Goal: Obtain resource: Obtain resource

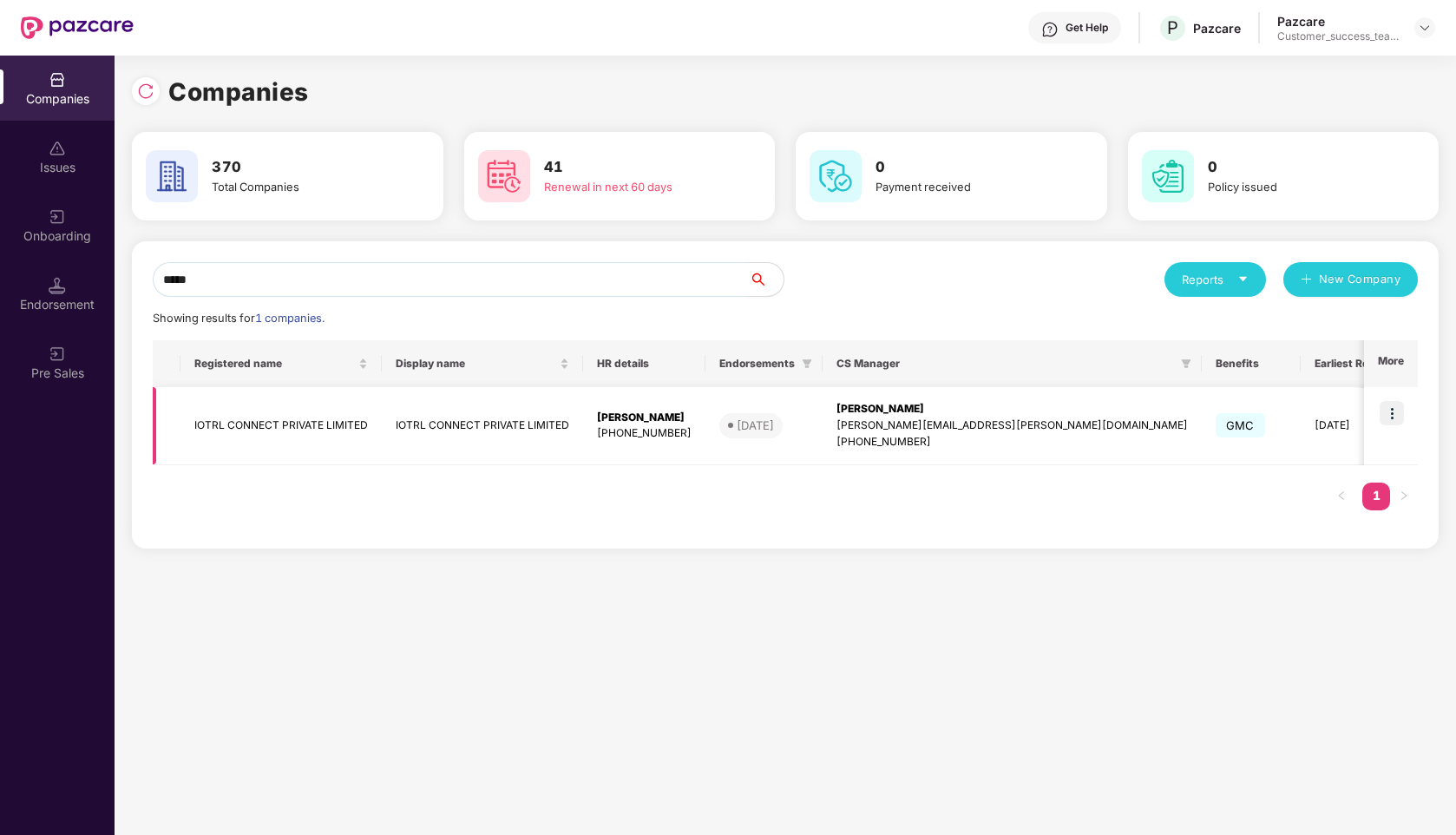
type input "*****"
click at [1391, 403] on img at bounding box center [1392, 413] width 25 height 25
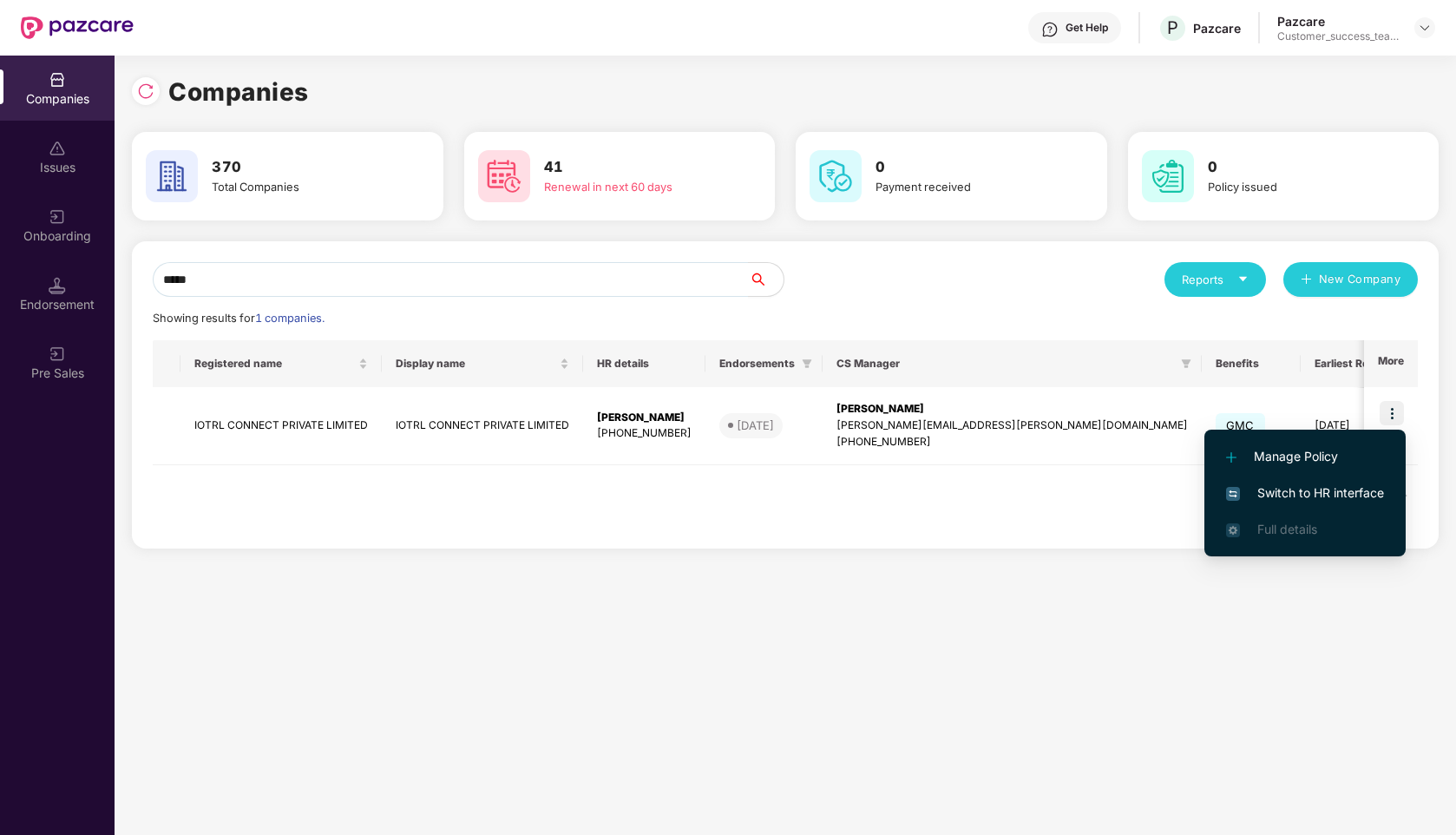
click at [1275, 501] on span "Switch to HR interface" at bounding box center [1305, 492] width 158 height 19
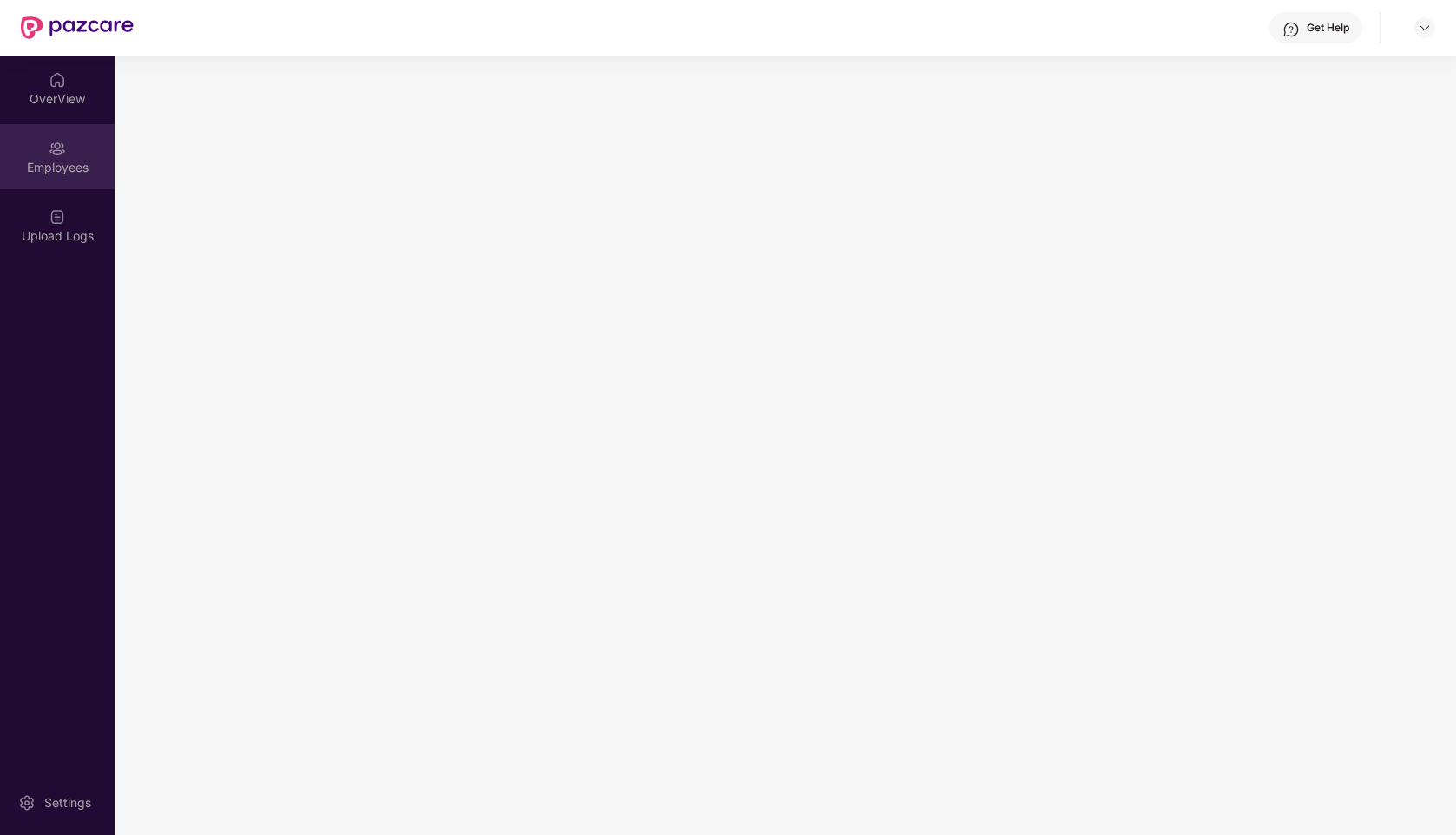
click at [49, 176] on div "Employees" at bounding box center [57, 157] width 115 height 65
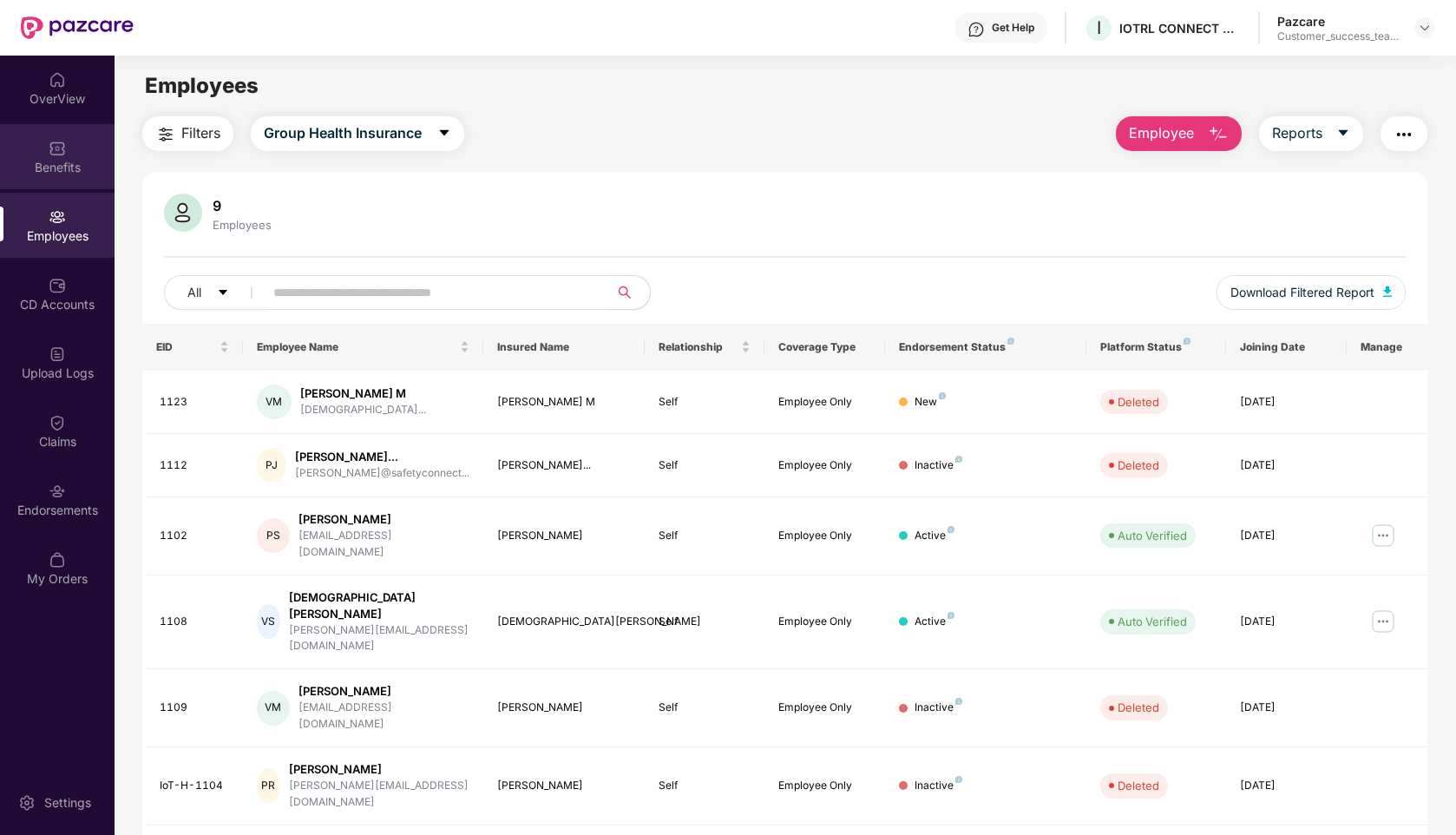
click at [50, 162] on div "Benefits" at bounding box center [57, 167] width 115 height 17
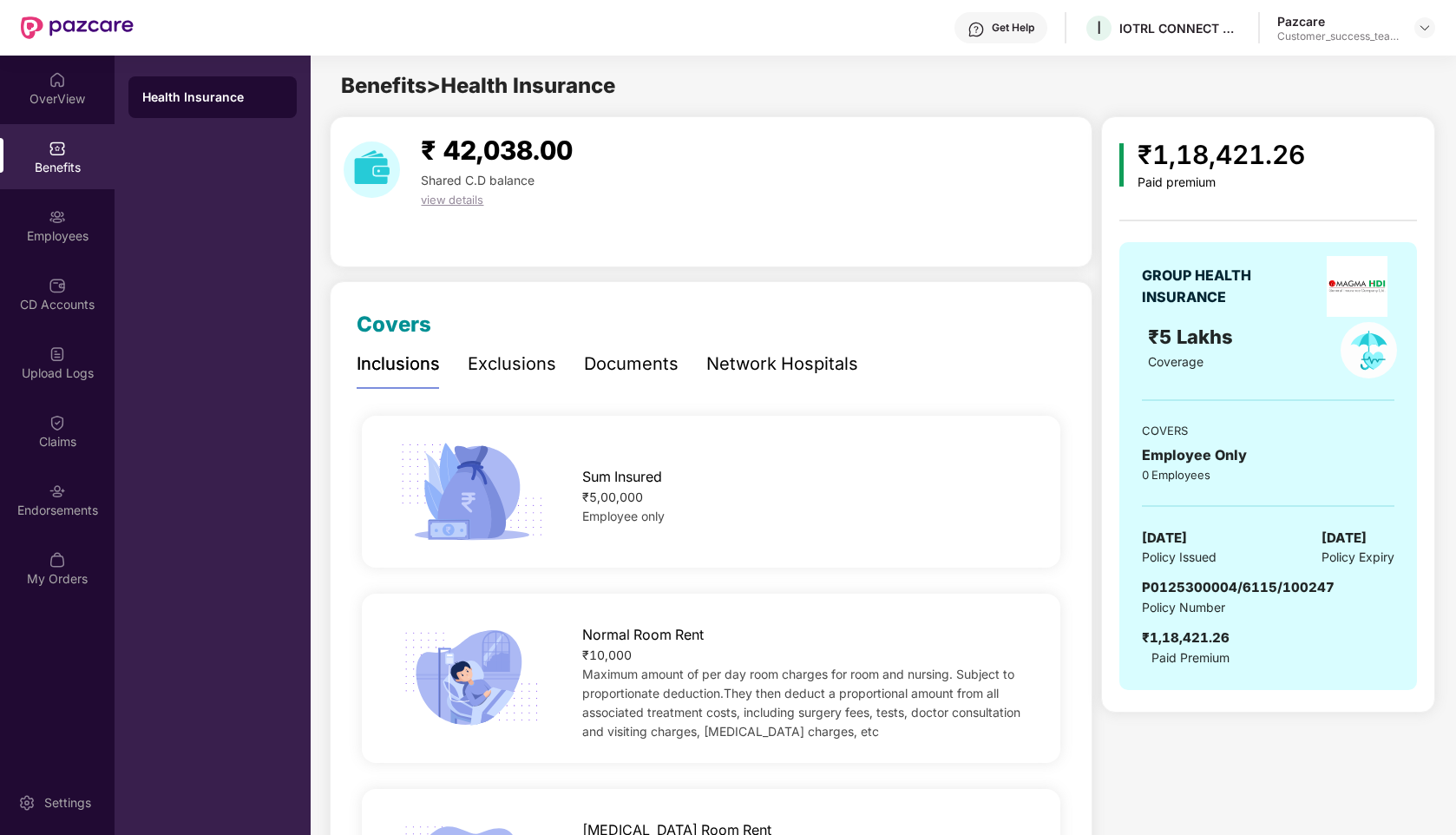
click at [621, 367] on div "Documents" at bounding box center [631, 363] width 95 height 27
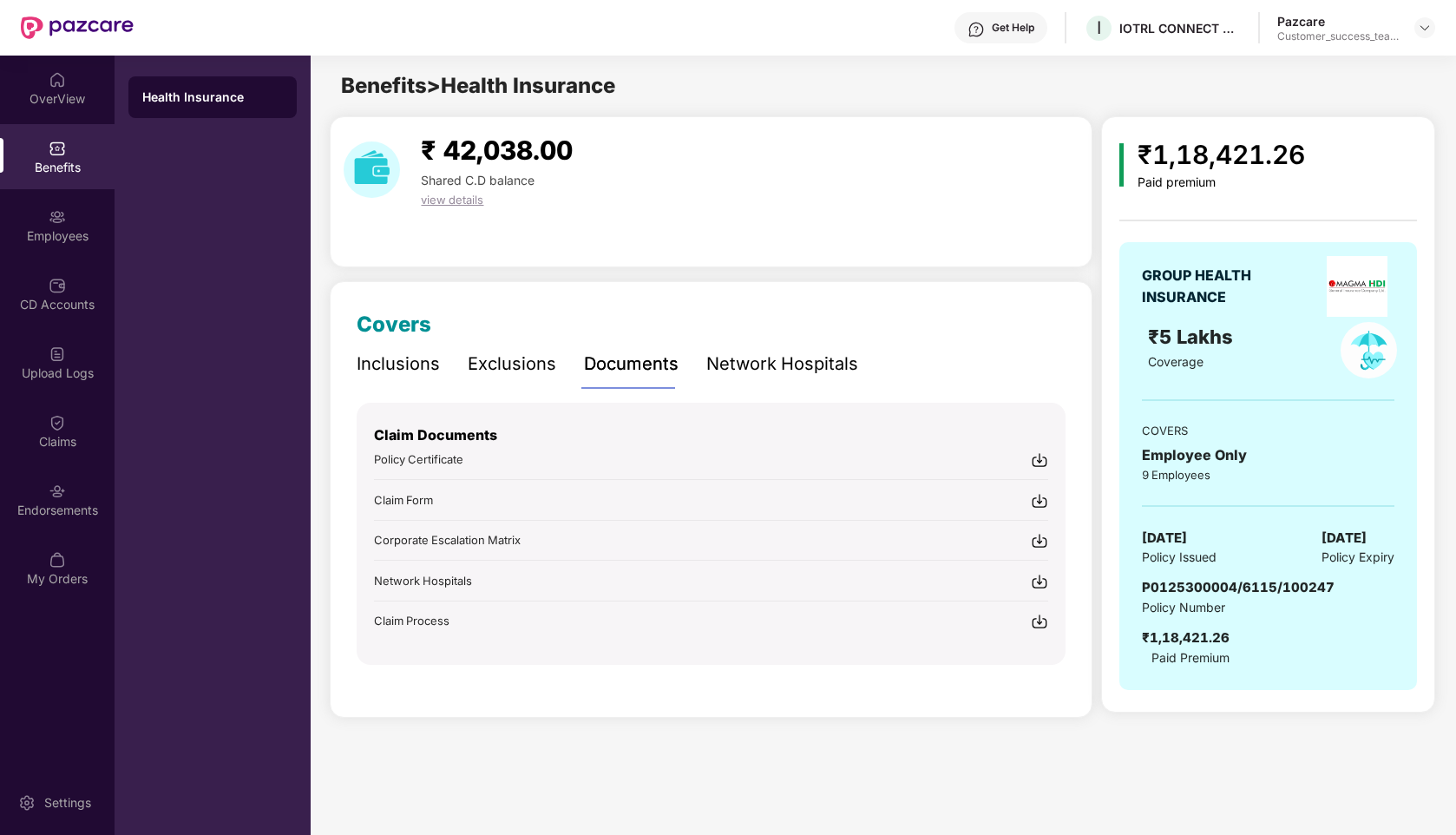
click at [436, 455] on span "Policy Certificate" at bounding box center [419, 458] width 89 height 14
click at [451, 461] on span "Policy Certificate" at bounding box center [419, 458] width 89 height 14
click at [1422, 28] on img at bounding box center [1425, 28] width 14 height 14
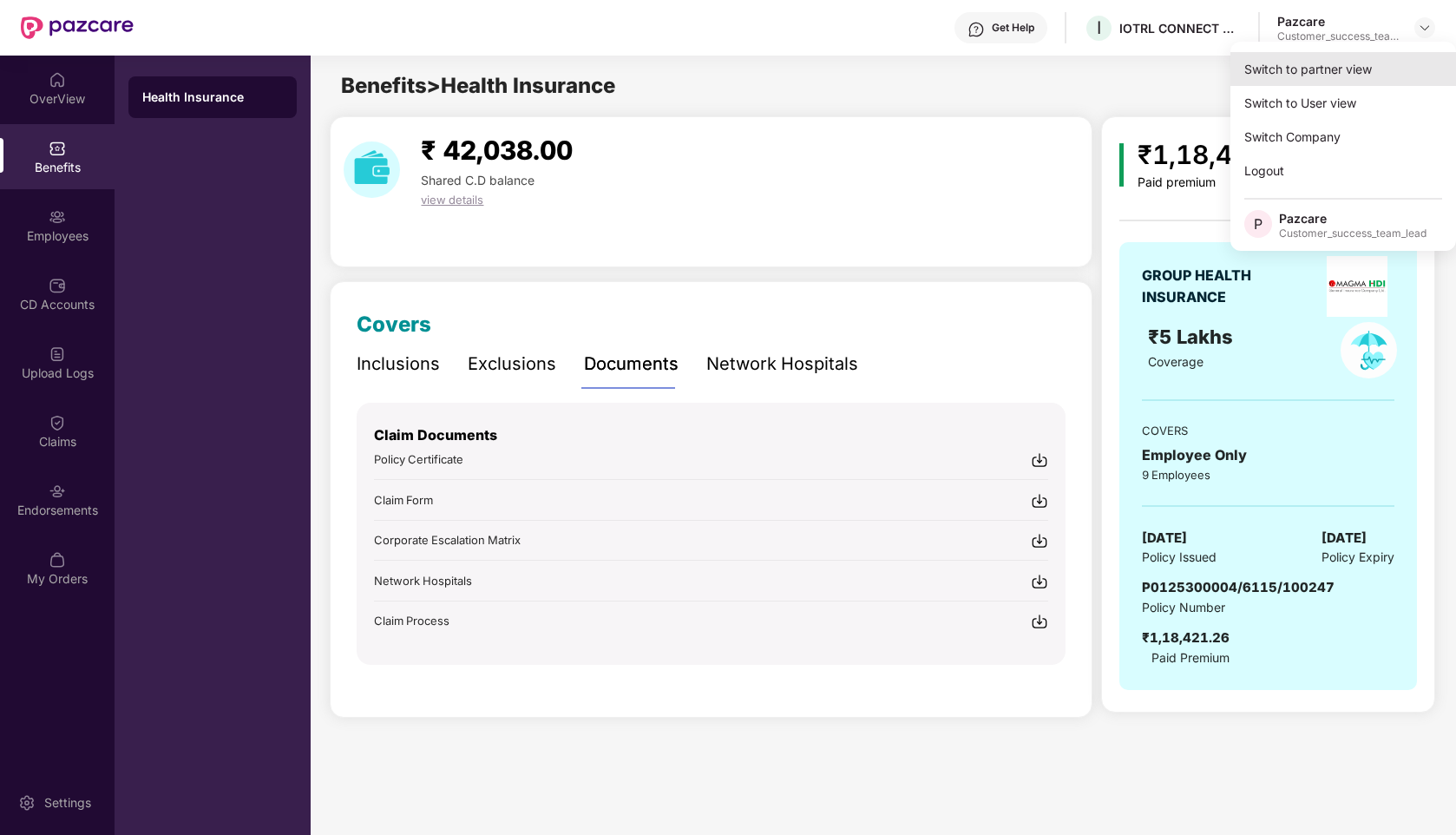
click at [1330, 73] on div "Switch to partner view" at bounding box center [1344, 69] width 226 height 34
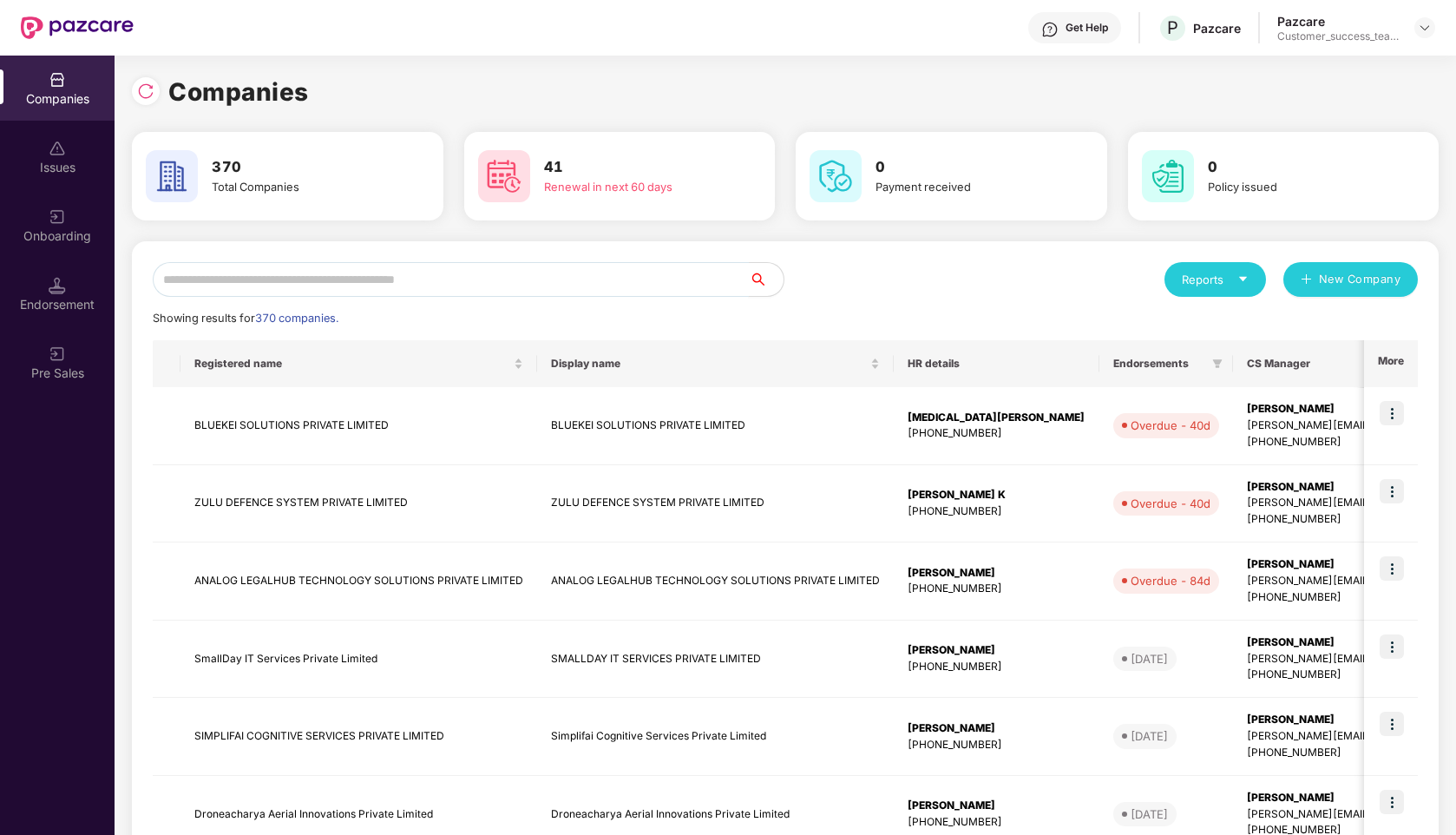
click at [342, 278] on input "text" at bounding box center [451, 279] width 596 height 35
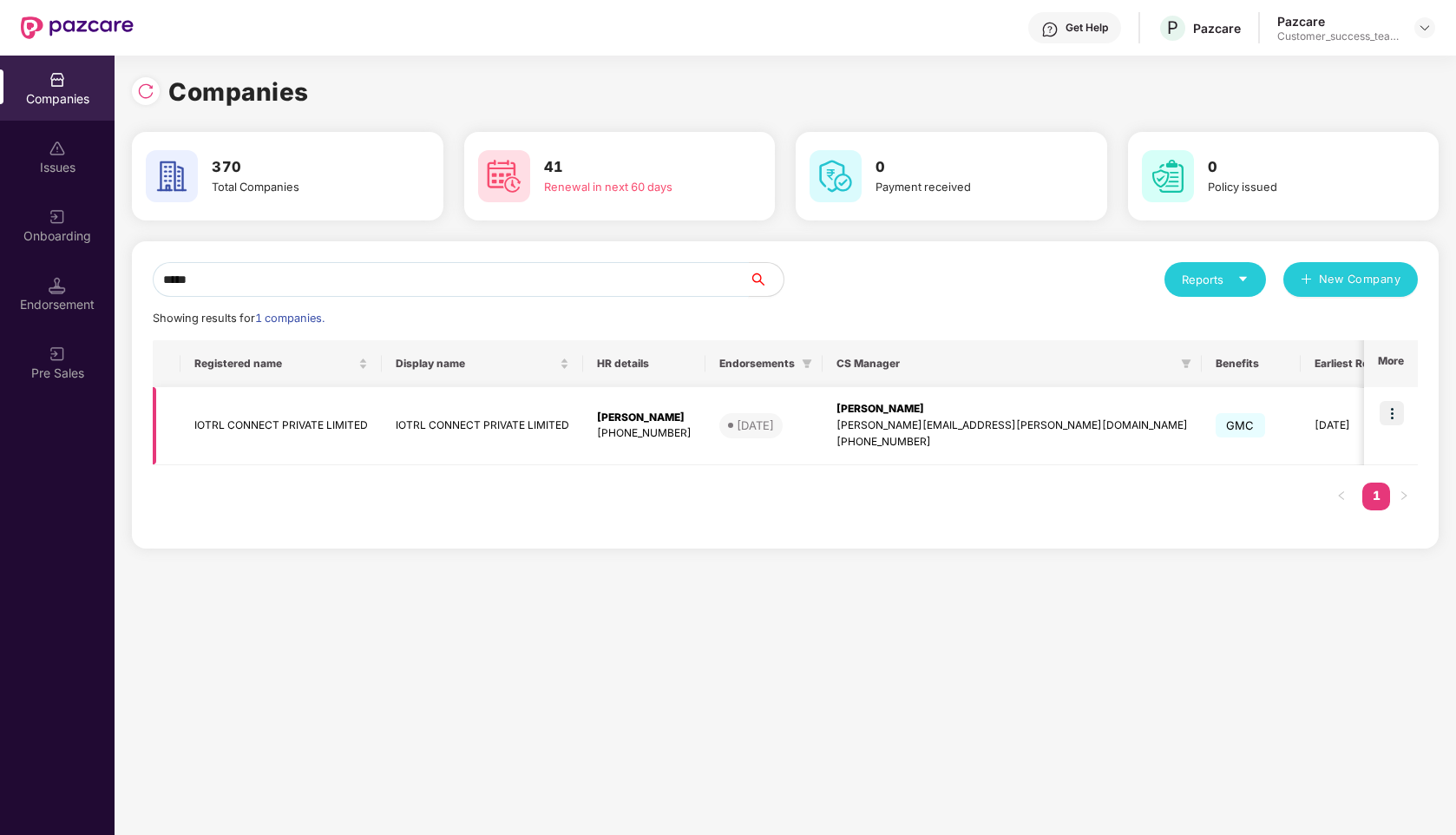
type input "*****"
click at [251, 427] on td "IOTRL CONNECT PRIVATE LIMITED" at bounding box center [281, 426] width 201 height 78
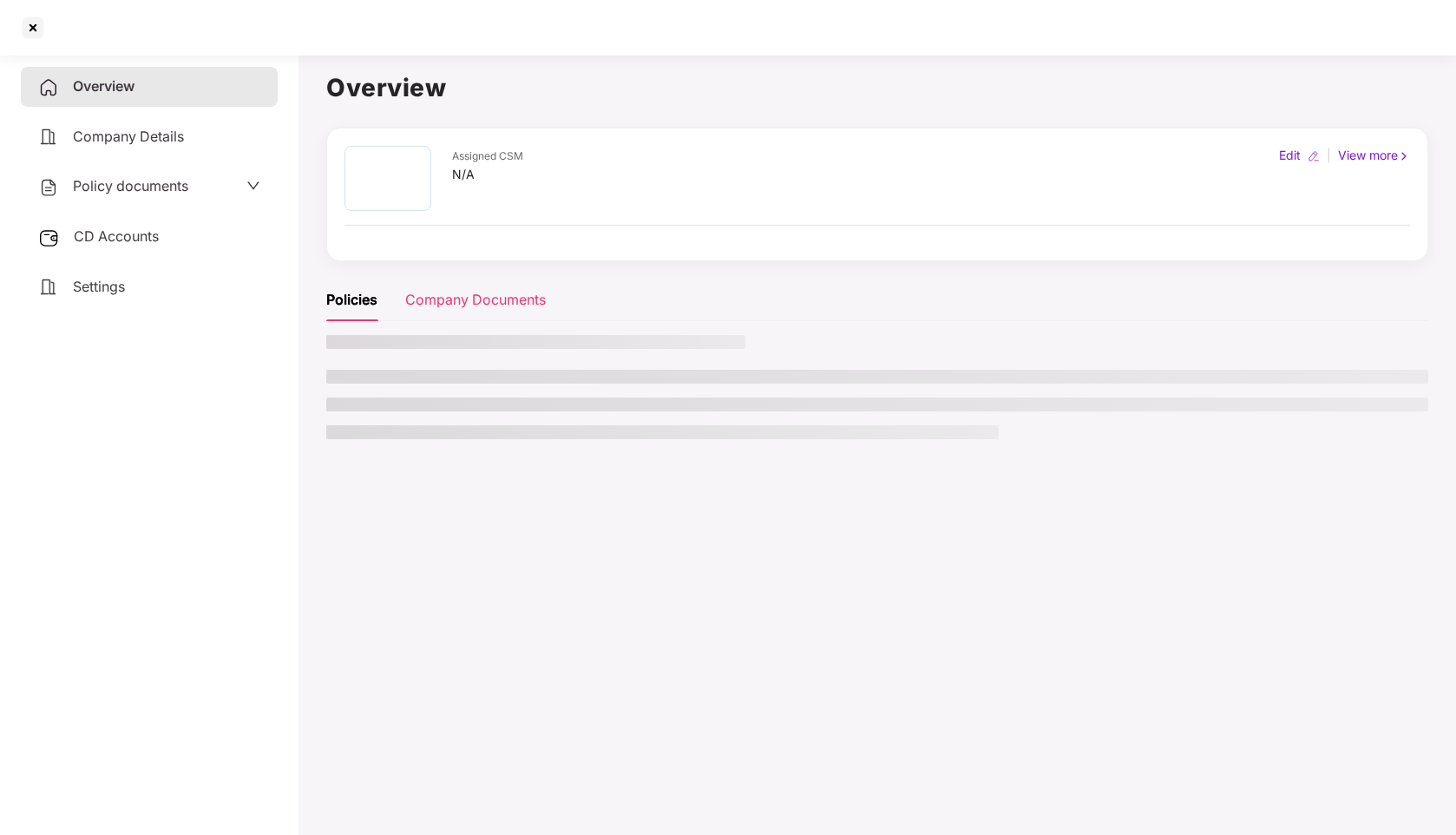
click at [451, 305] on div "Company Documents" at bounding box center [476, 300] width 140 height 43
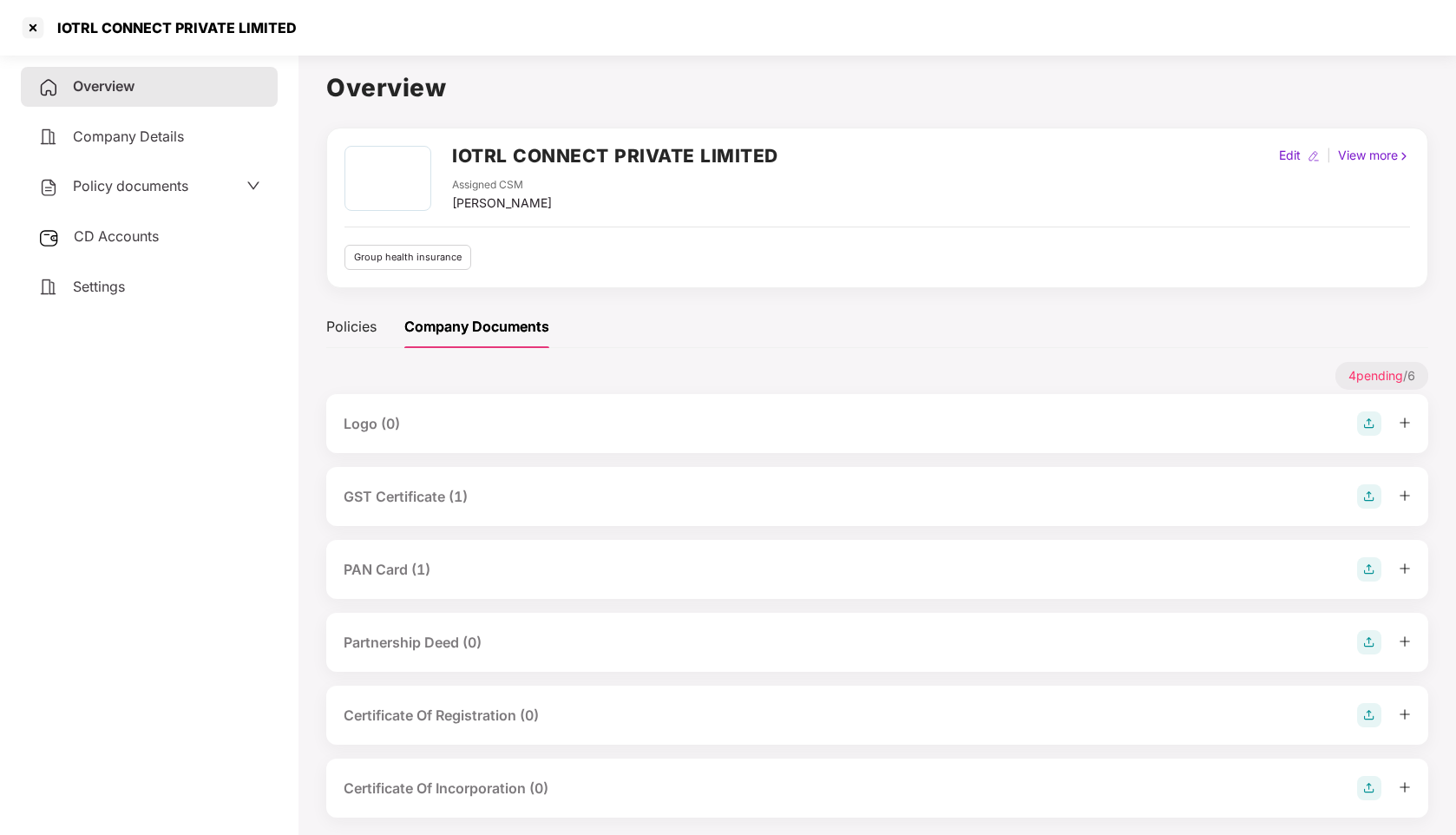
click at [141, 192] on span "Policy documents" at bounding box center [131, 186] width 116 height 17
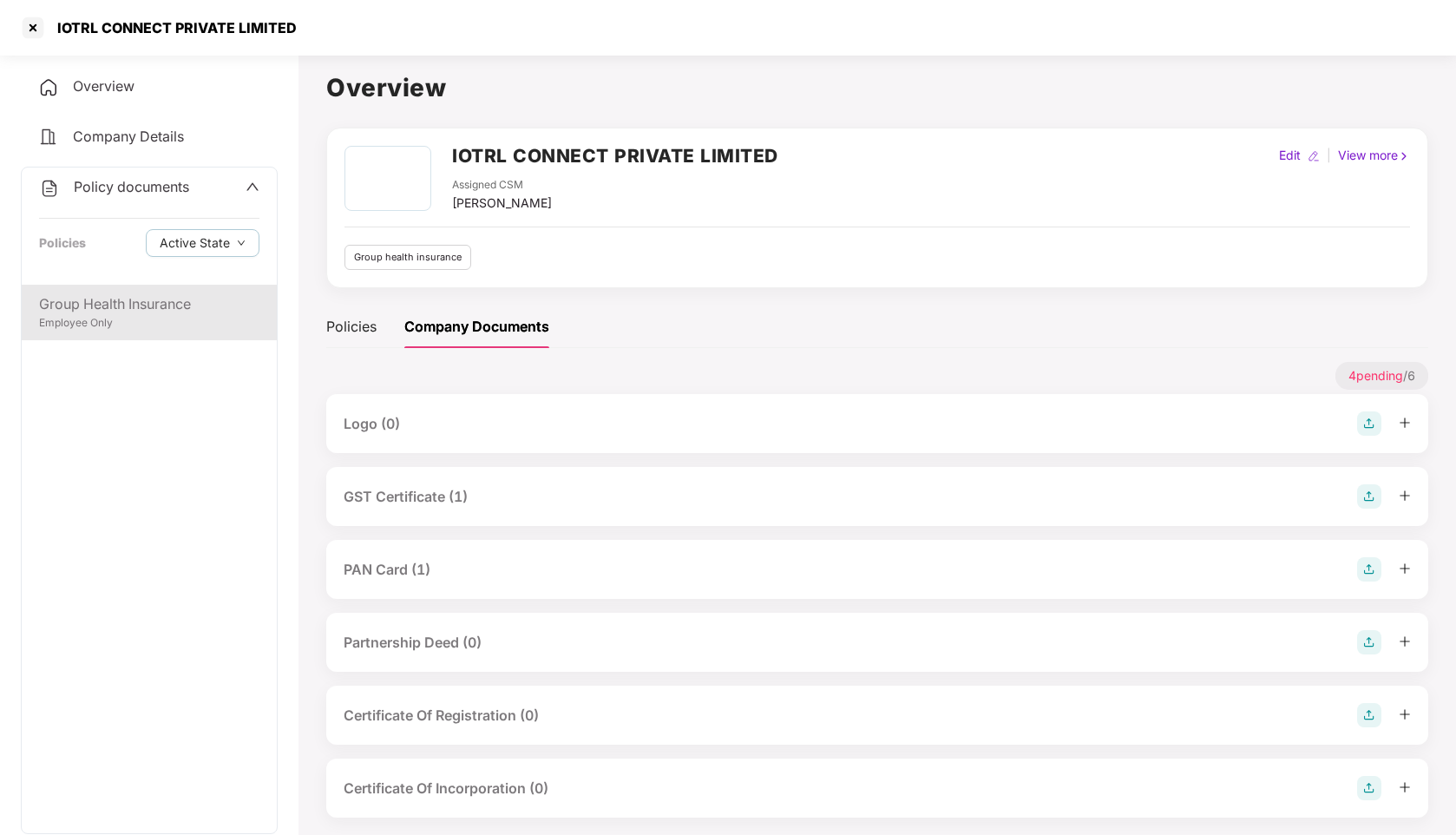
click at [105, 302] on div "Group Health Insurance" at bounding box center [149, 304] width 220 height 22
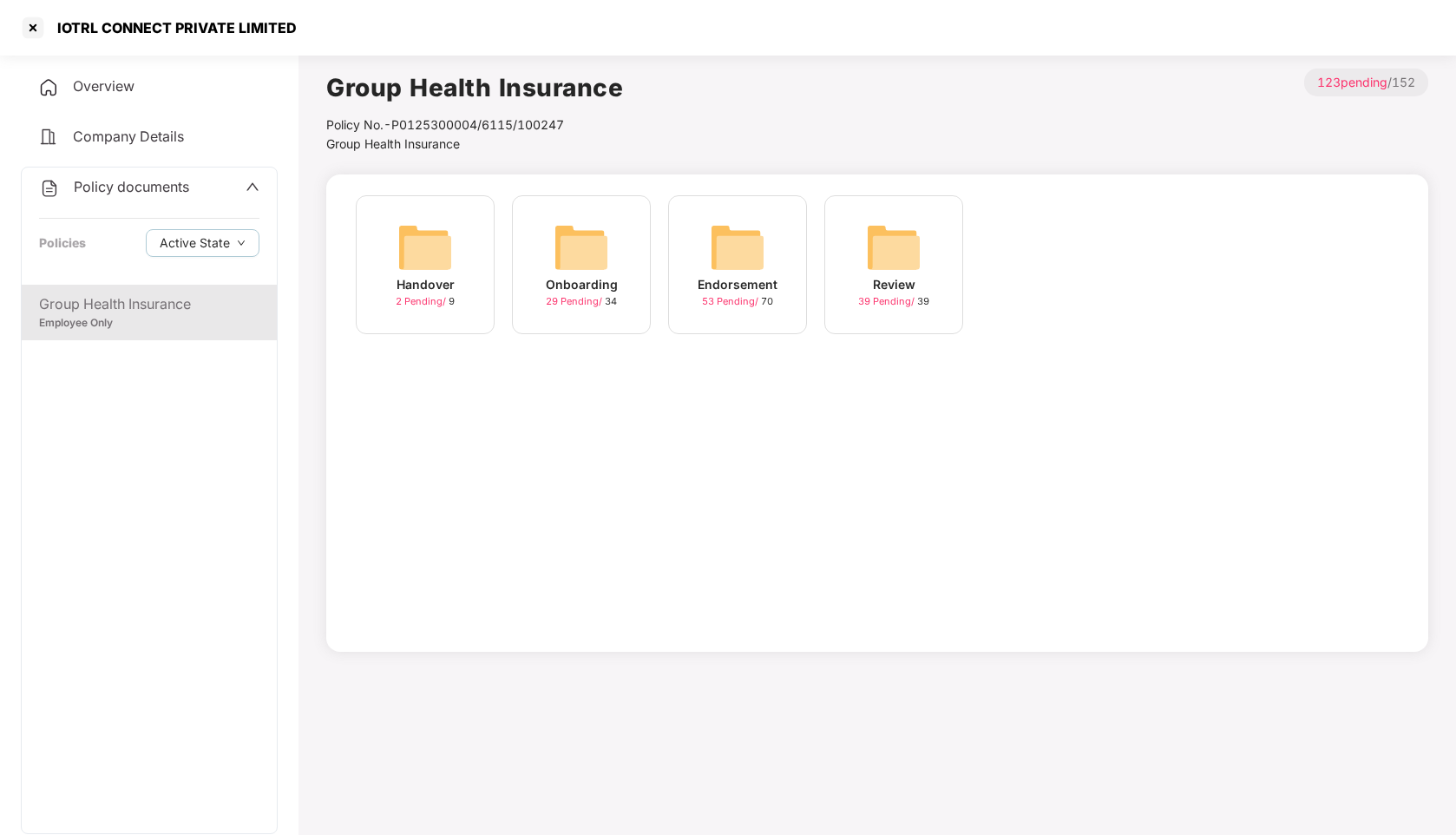
click at [420, 272] on img at bounding box center [425, 247] width 56 height 56
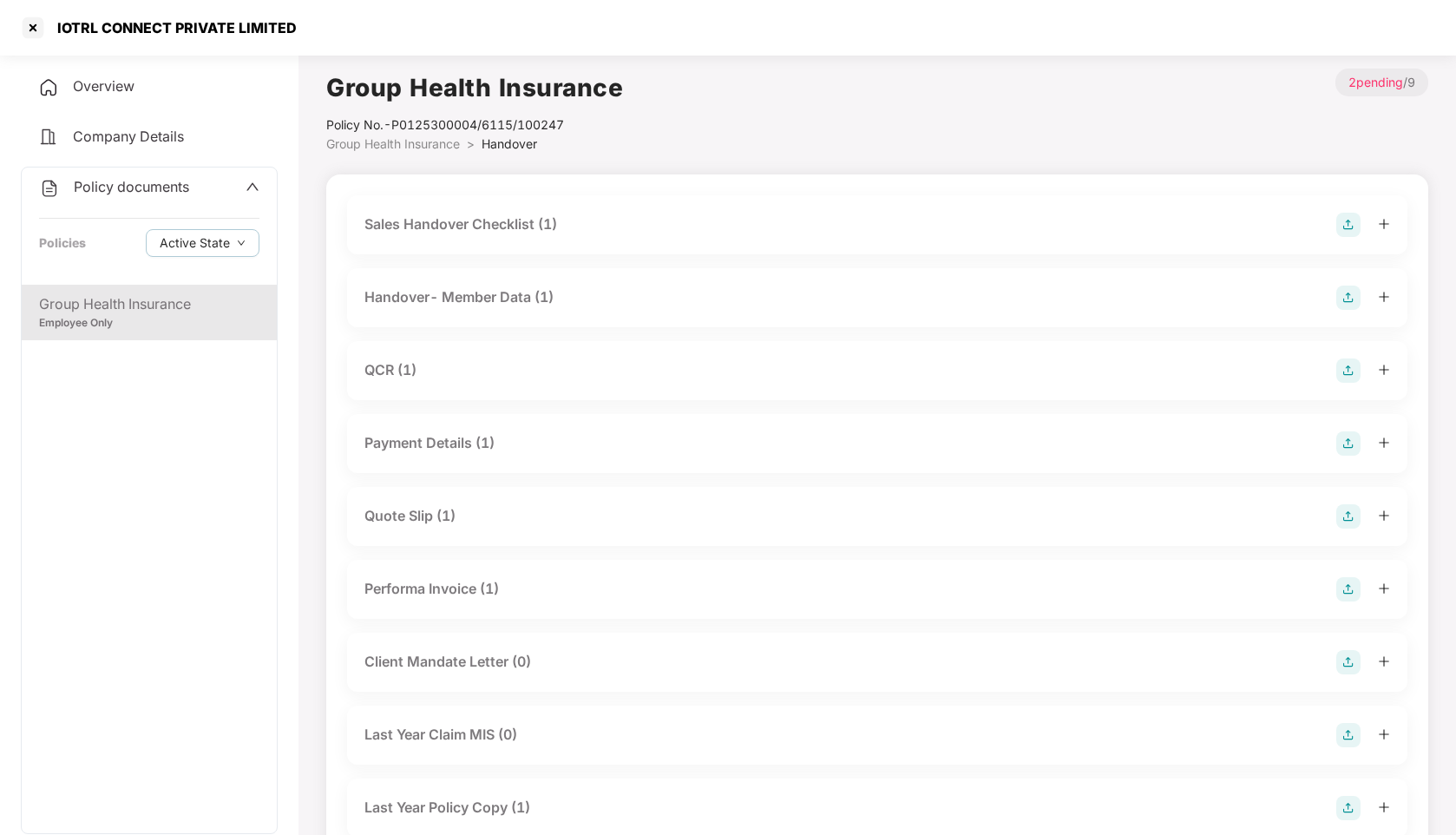
click at [81, 311] on div "Group Health Insurance" at bounding box center [149, 304] width 220 height 22
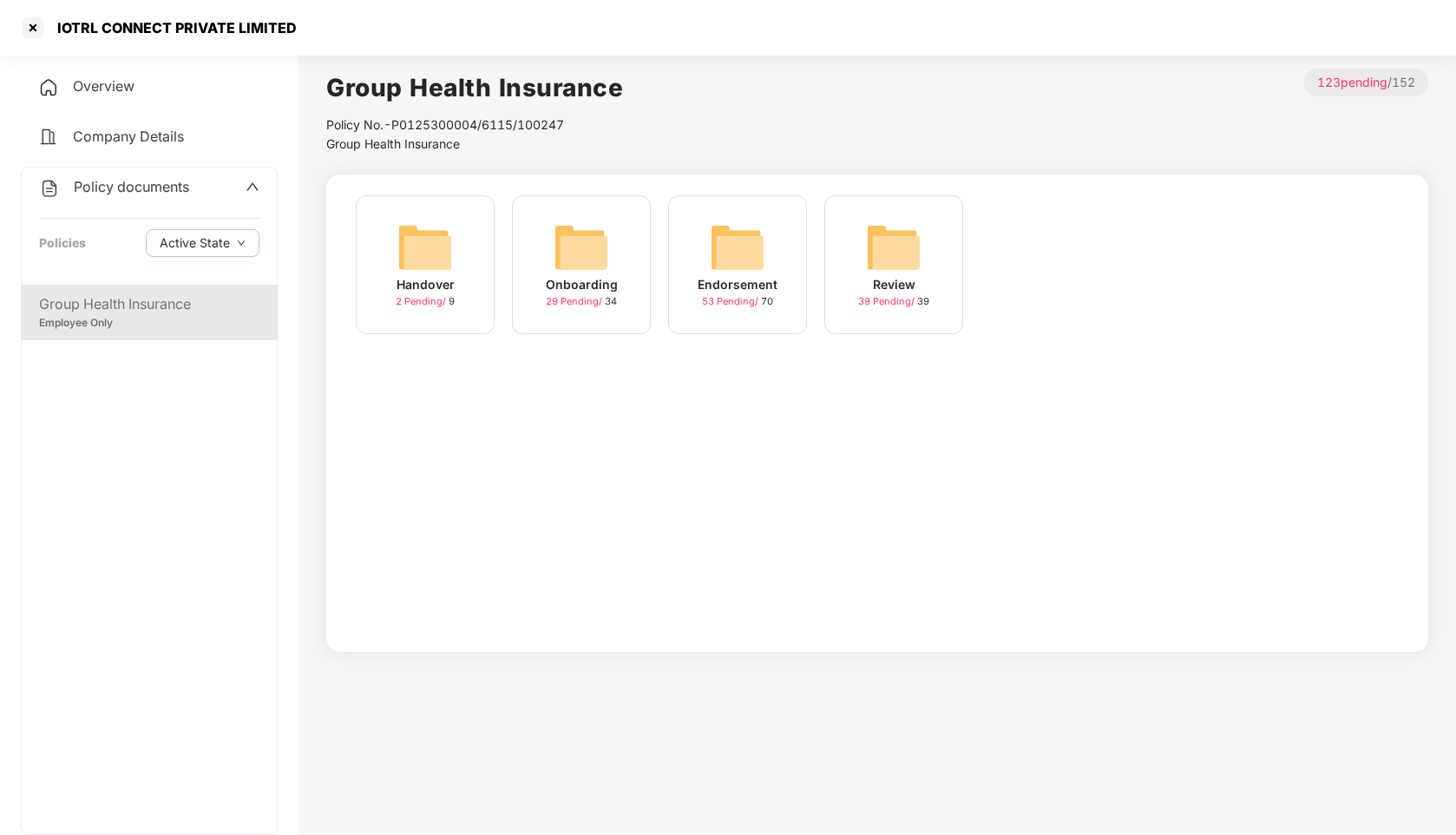
click at [604, 241] on img at bounding box center [581, 247] width 56 height 56
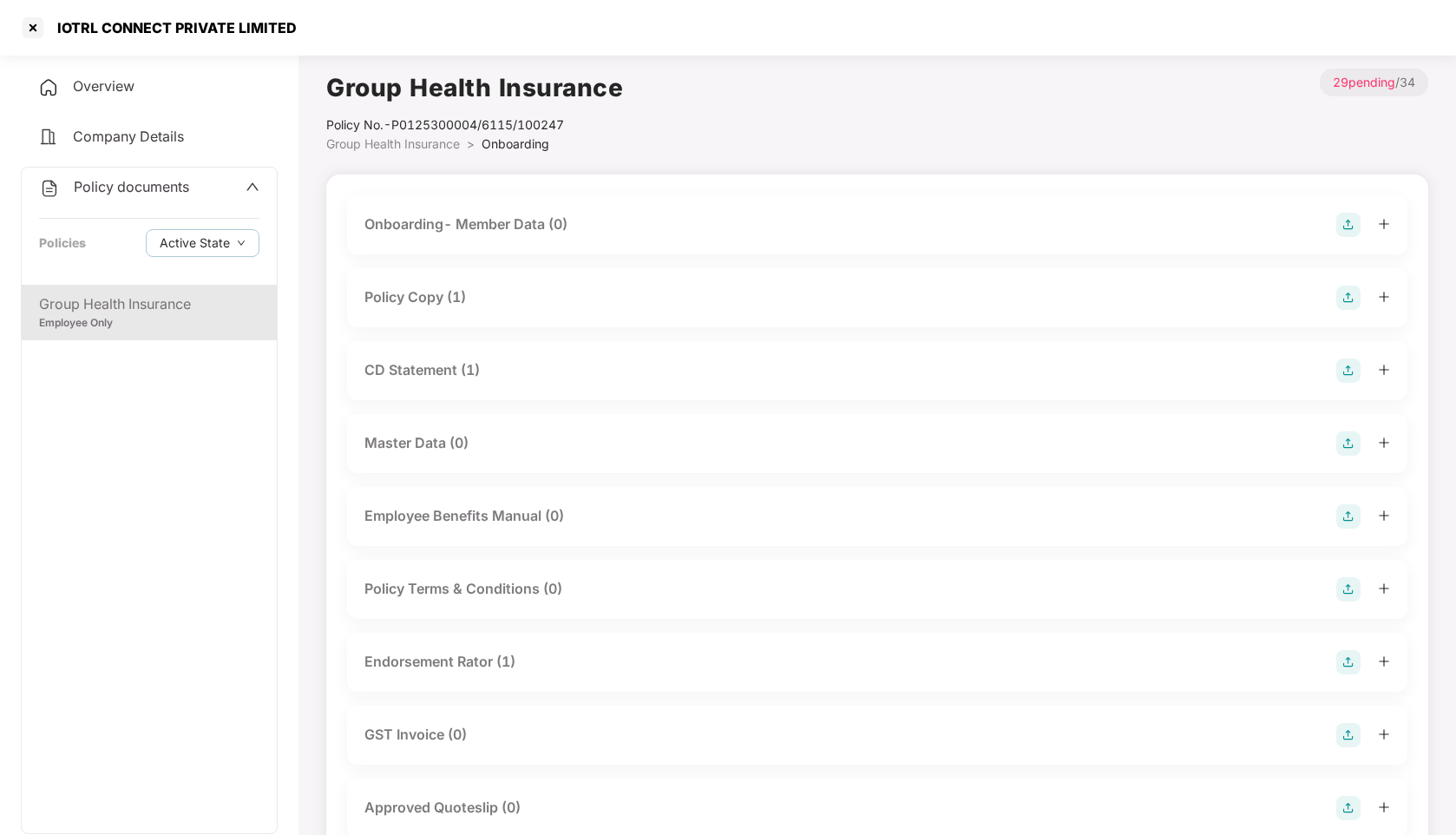
click at [424, 291] on div "Policy Copy (1)" at bounding box center [415, 297] width 102 height 22
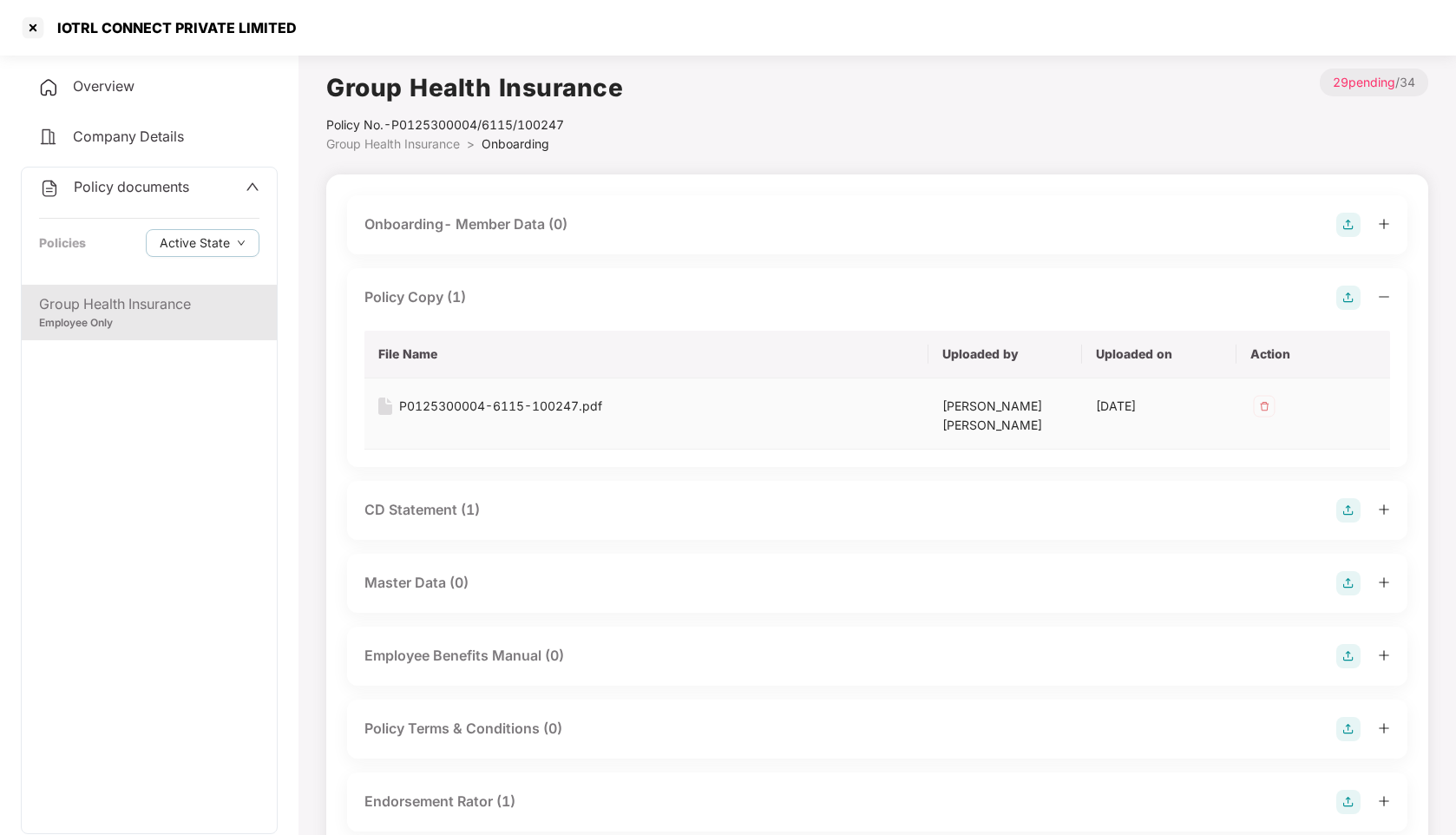
click at [453, 404] on div "P0125300004-6115-100247.pdf" at bounding box center [501, 406] width 203 height 19
click at [23, 21] on div at bounding box center [32, 28] width 28 height 28
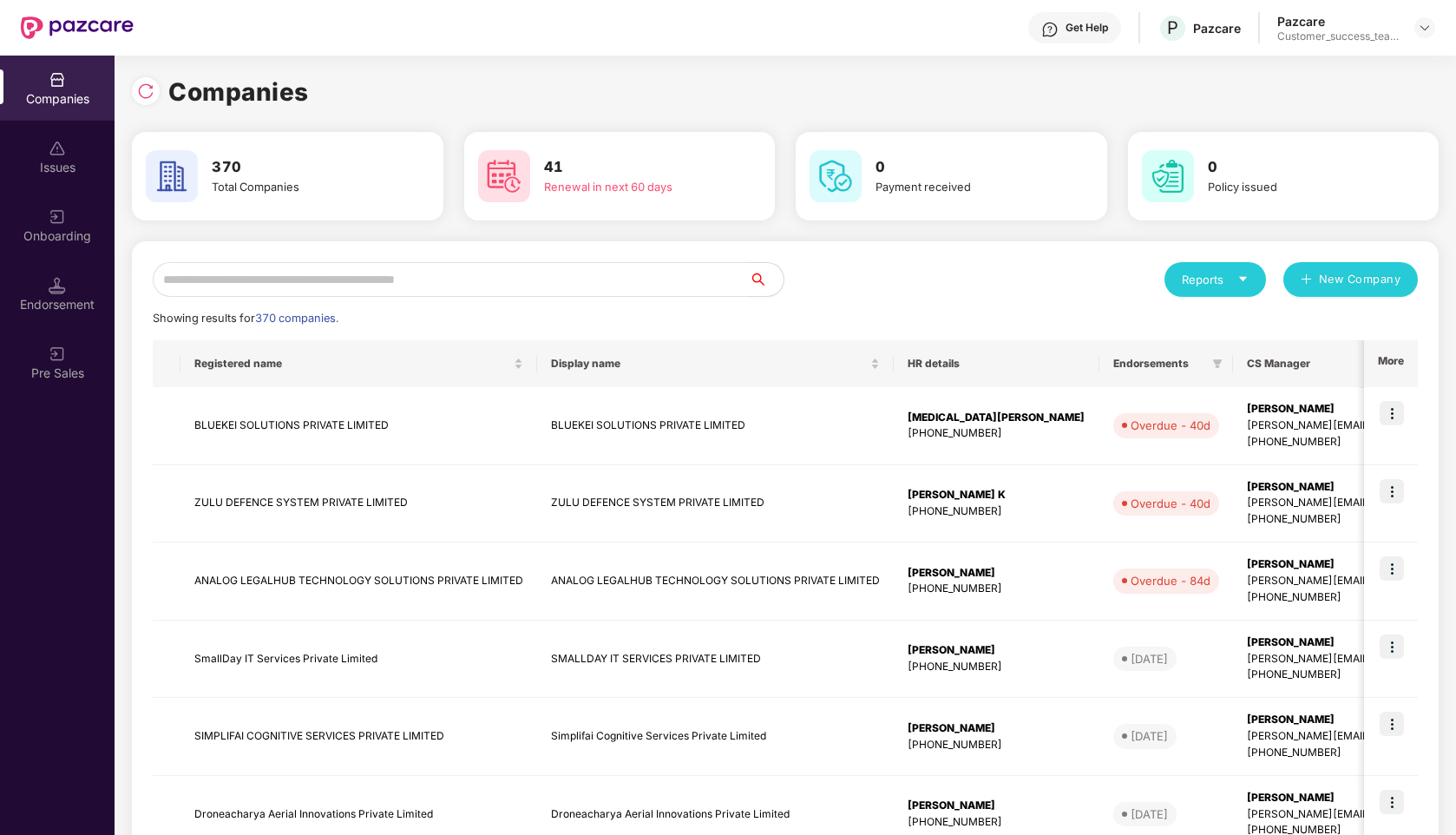
click at [366, 269] on input "text" at bounding box center [451, 279] width 596 height 35
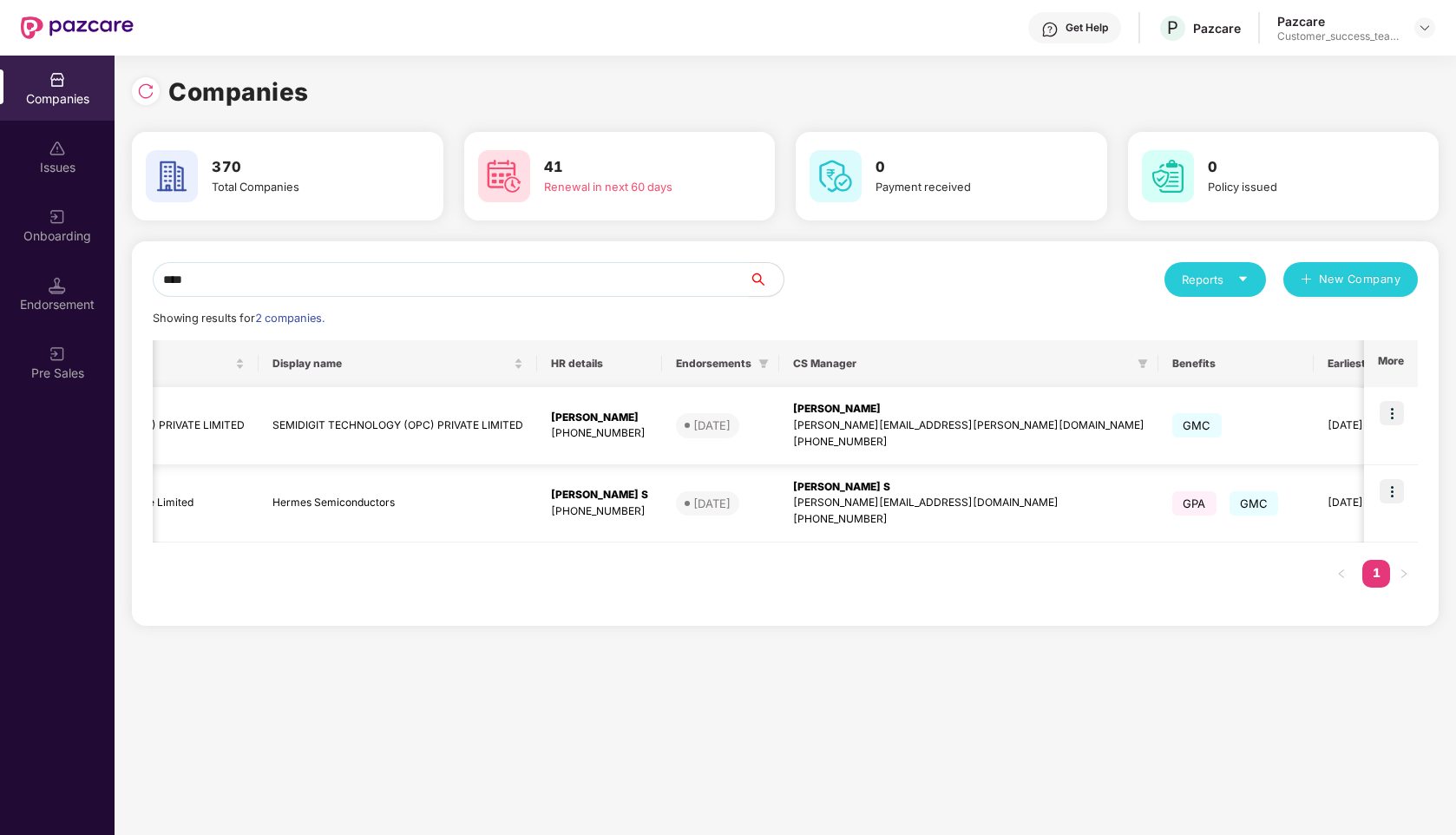
scroll to position [0, 205]
type input "****"
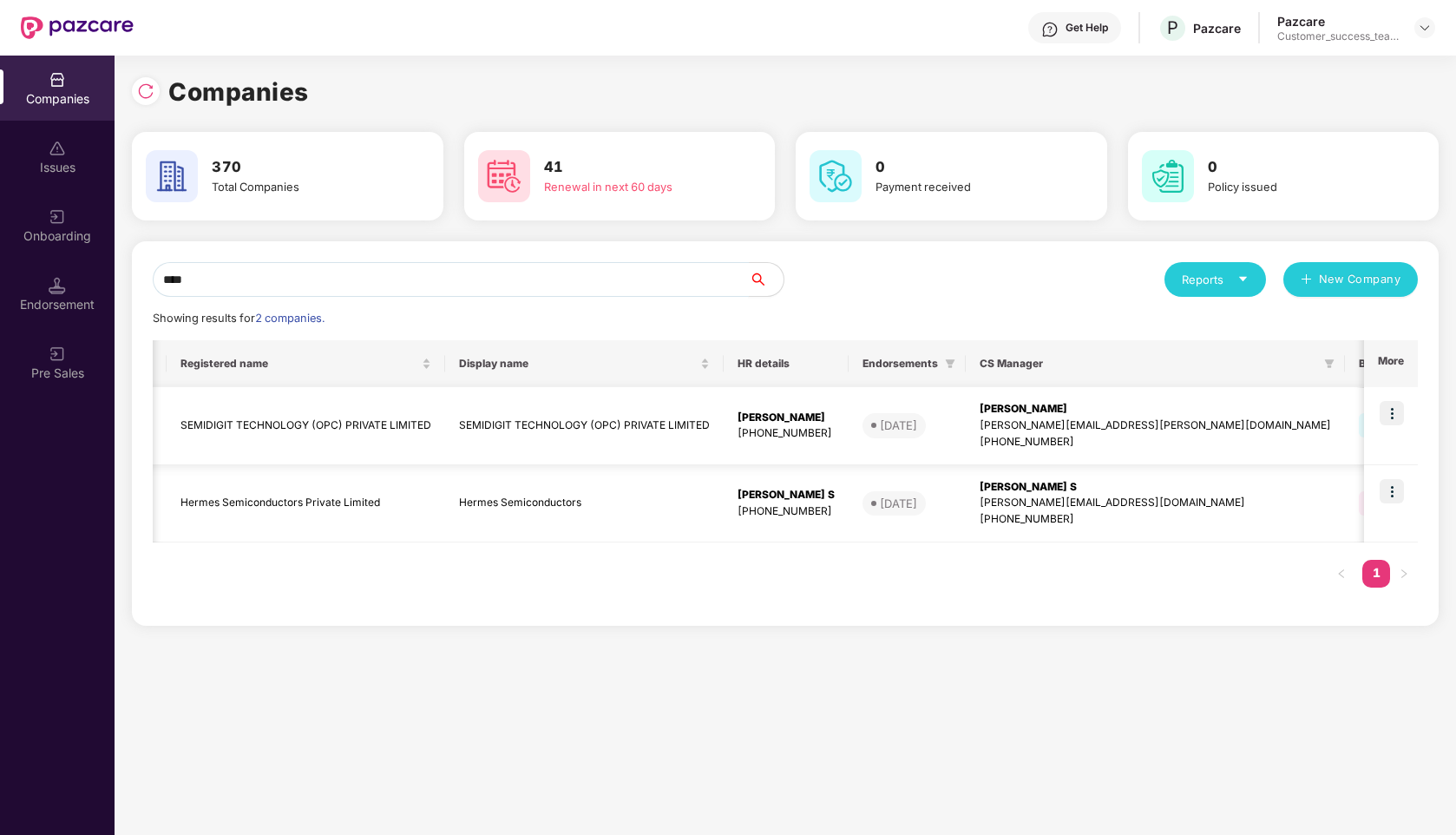
scroll to position [0, 0]
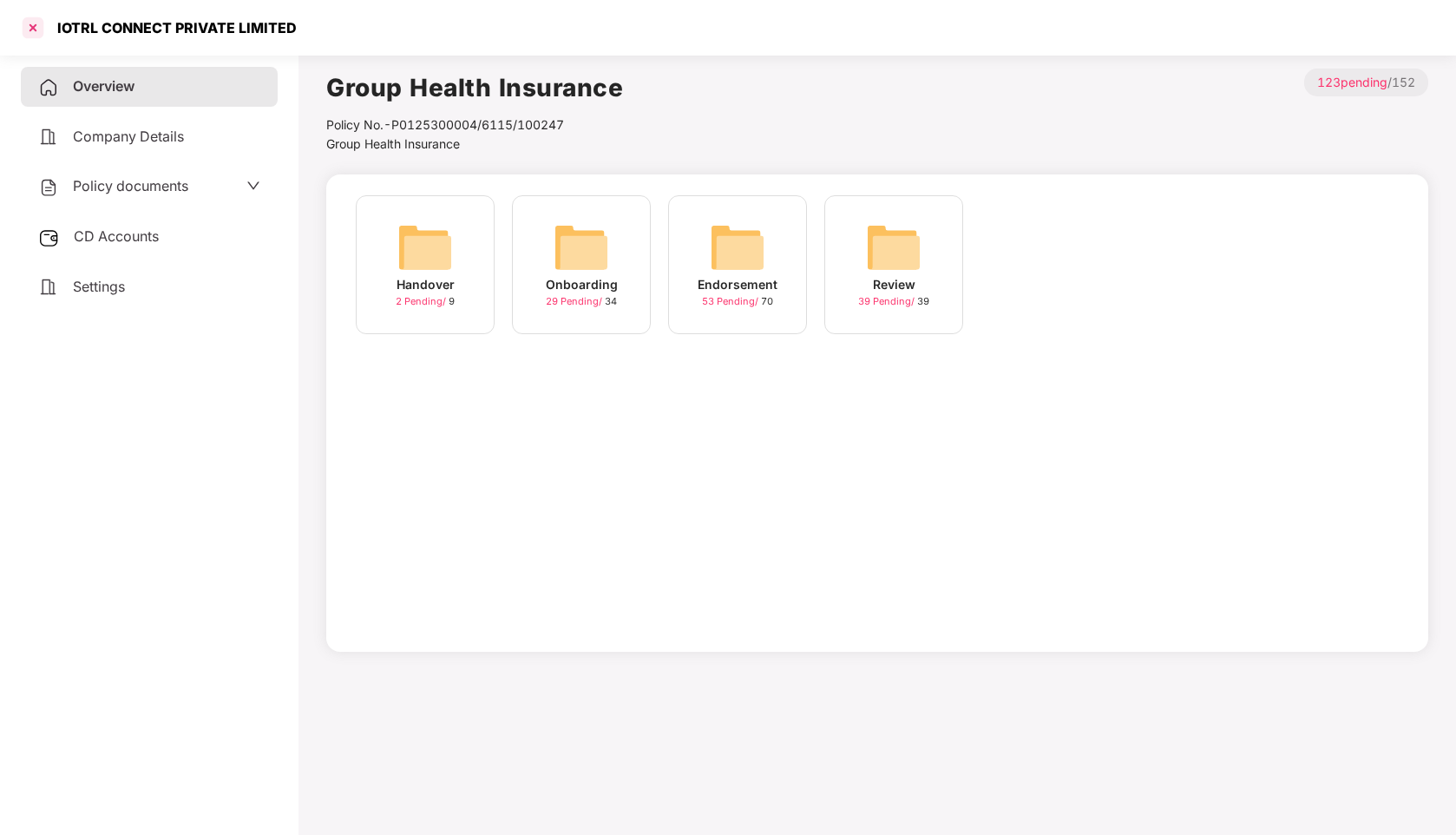
click at [33, 26] on div at bounding box center [32, 28] width 28 height 28
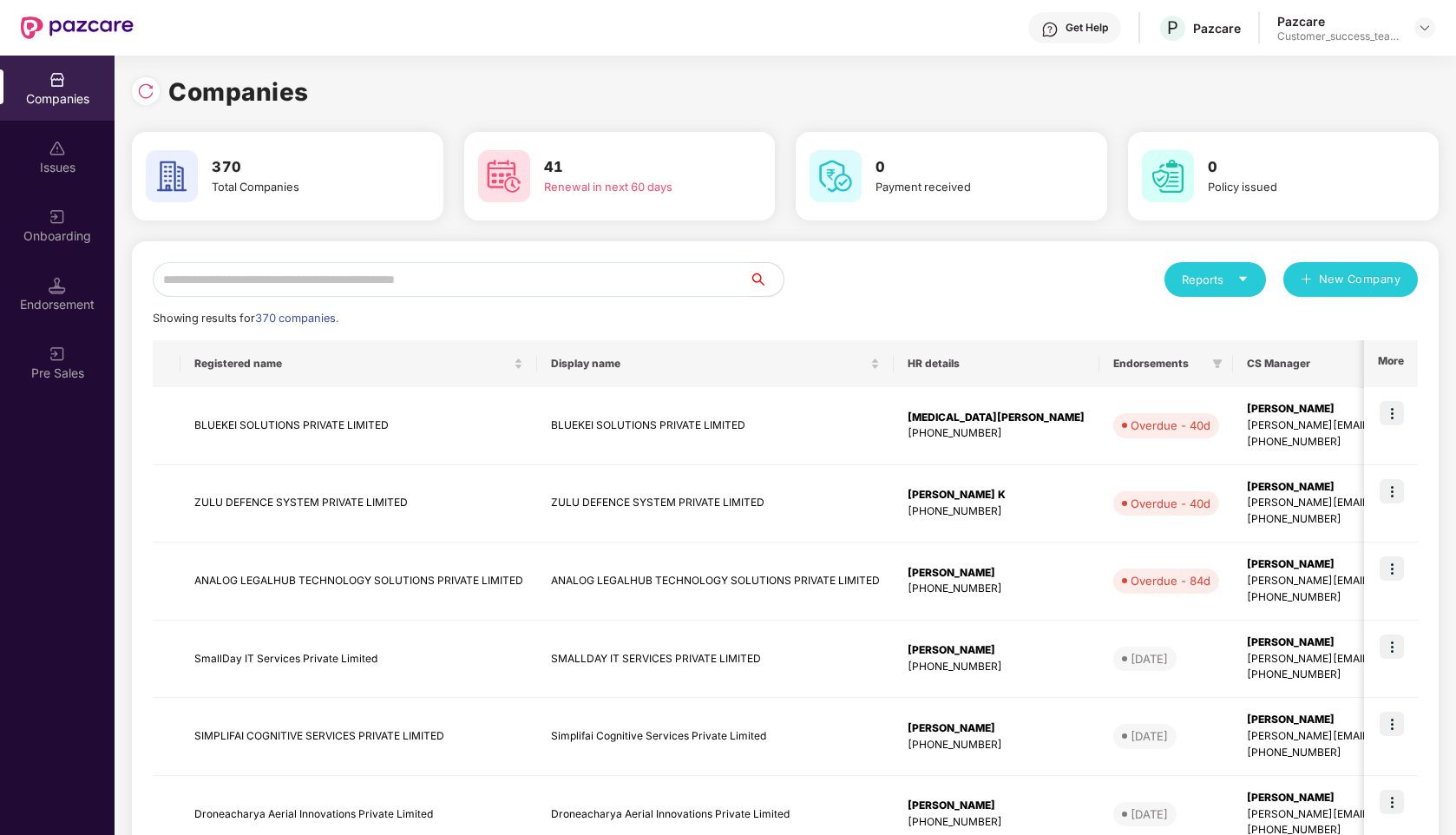
click at [545, 284] on input "text" at bounding box center [451, 279] width 596 height 35
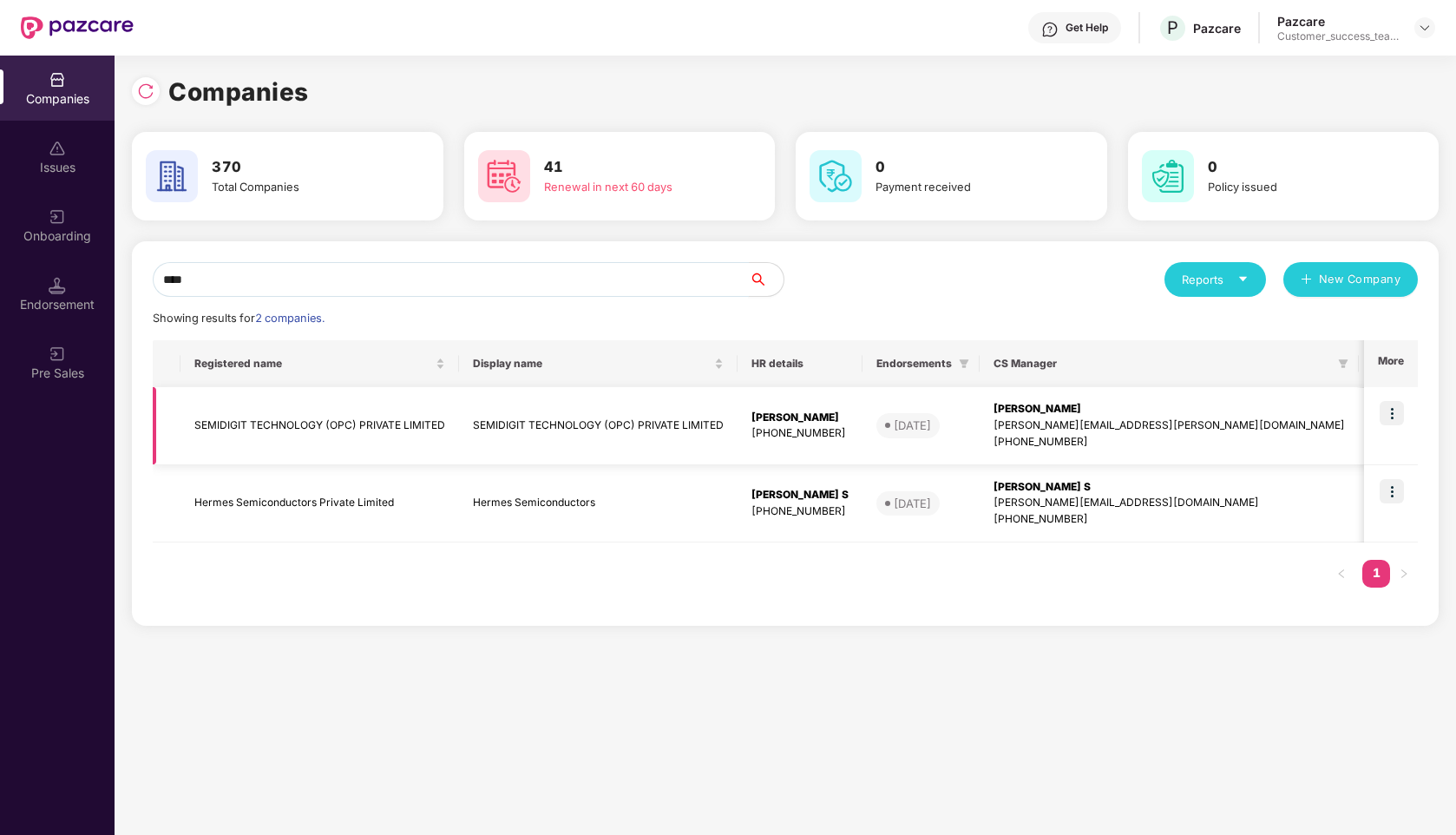
type input "****"
click at [1389, 397] on td at bounding box center [1391, 426] width 54 height 78
click at [1391, 415] on img at bounding box center [1392, 413] width 25 height 25
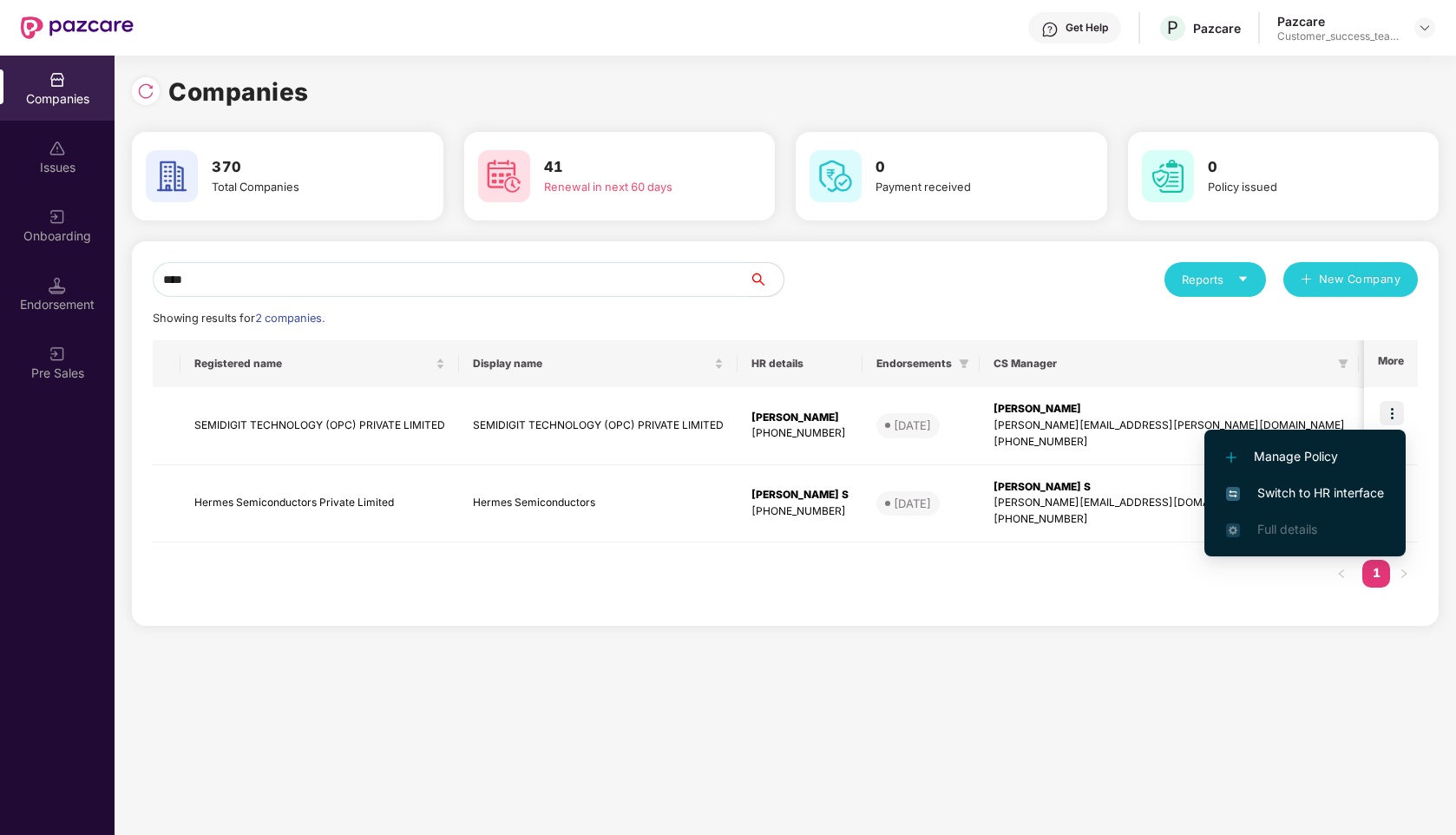
click at [1268, 489] on span "Switch to HR interface" at bounding box center [1305, 492] width 158 height 19
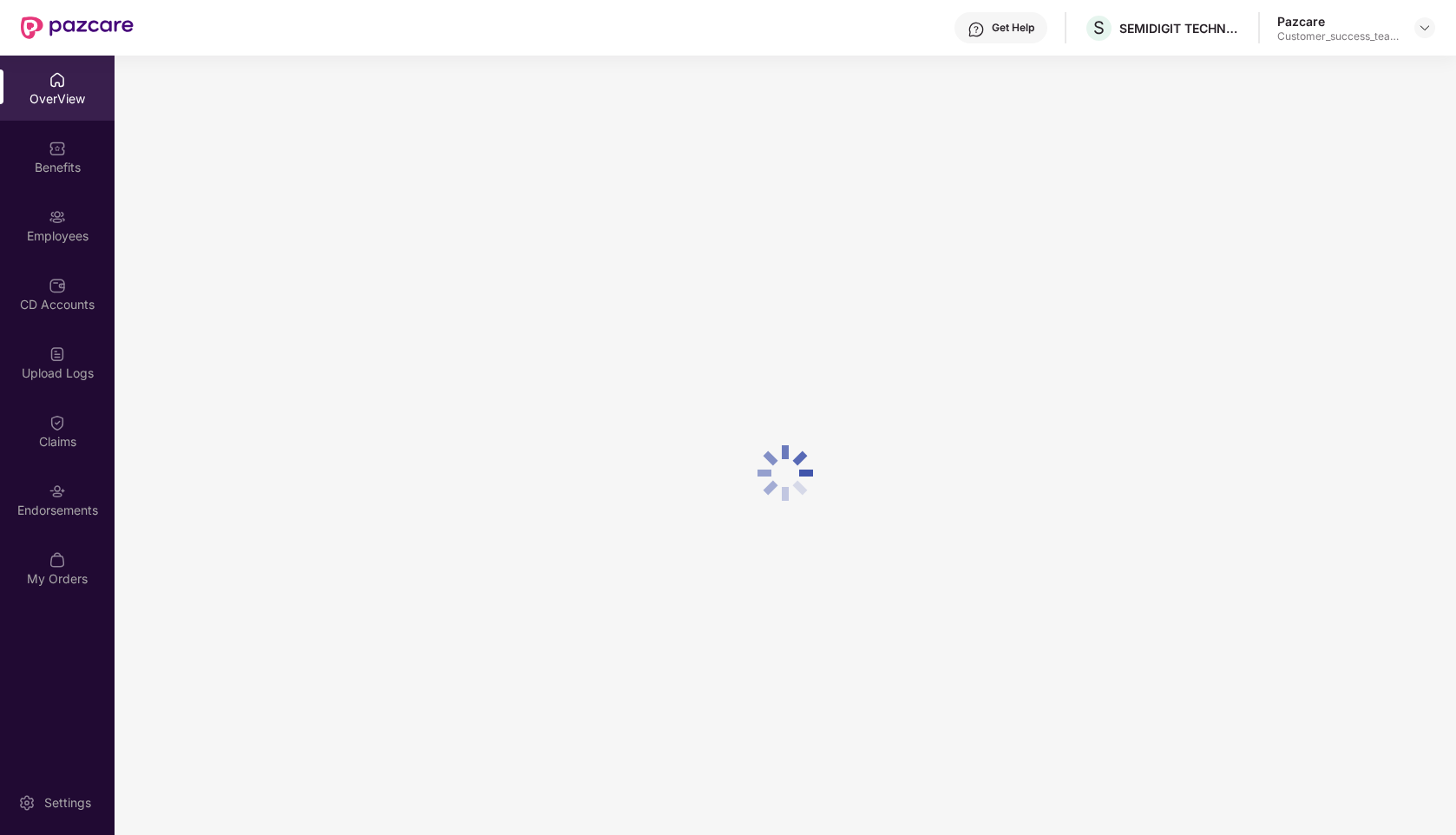
click at [53, 229] on div "Employees" at bounding box center [57, 236] width 115 height 17
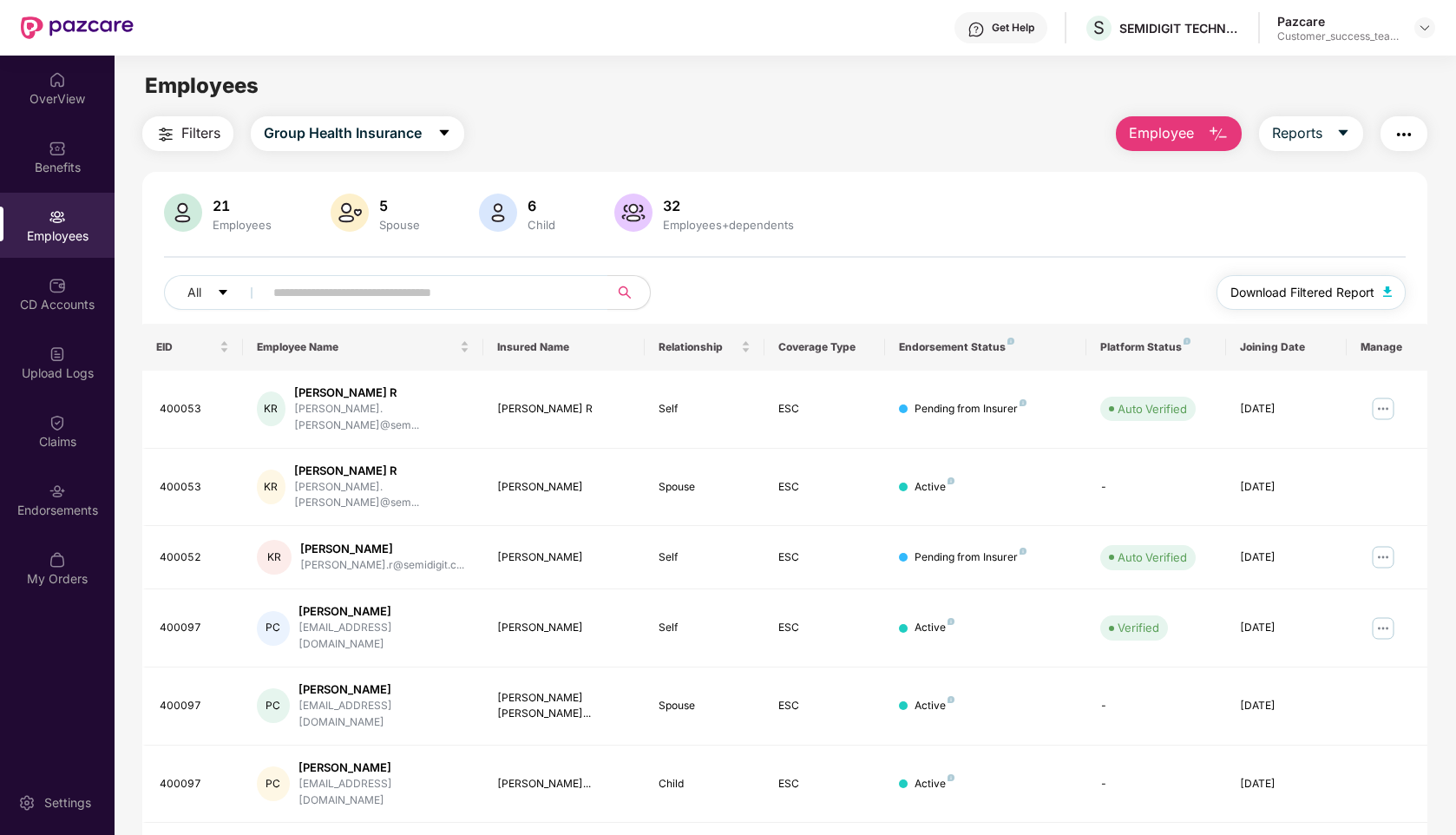
click at [1273, 288] on span "Download Filtered Report" at bounding box center [1303, 292] width 144 height 19
click at [1428, 26] on img at bounding box center [1425, 28] width 14 height 14
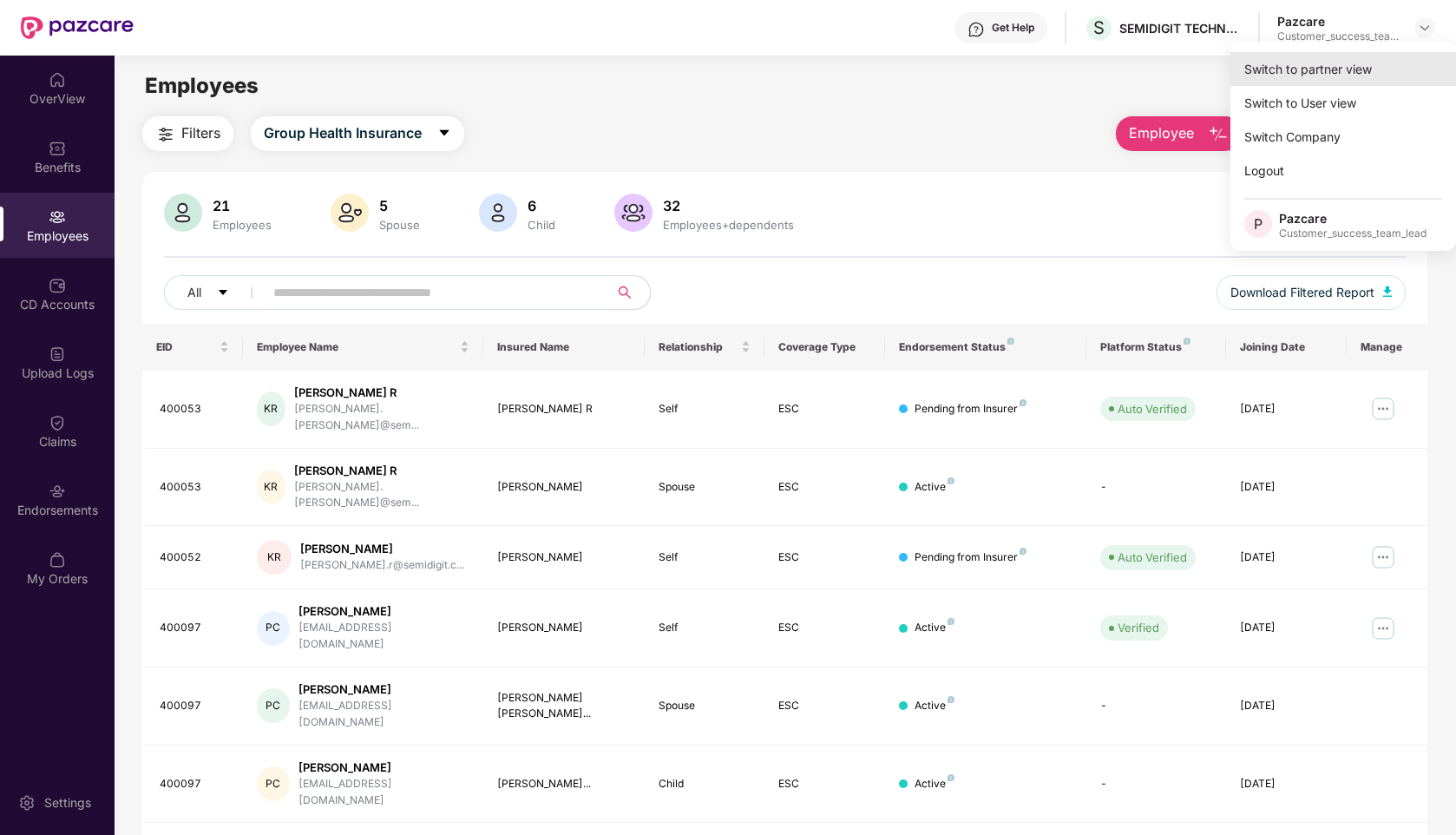
click at [1318, 74] on div "Switch to partner view" at bounding box center [1344, 69] width 226 height 34
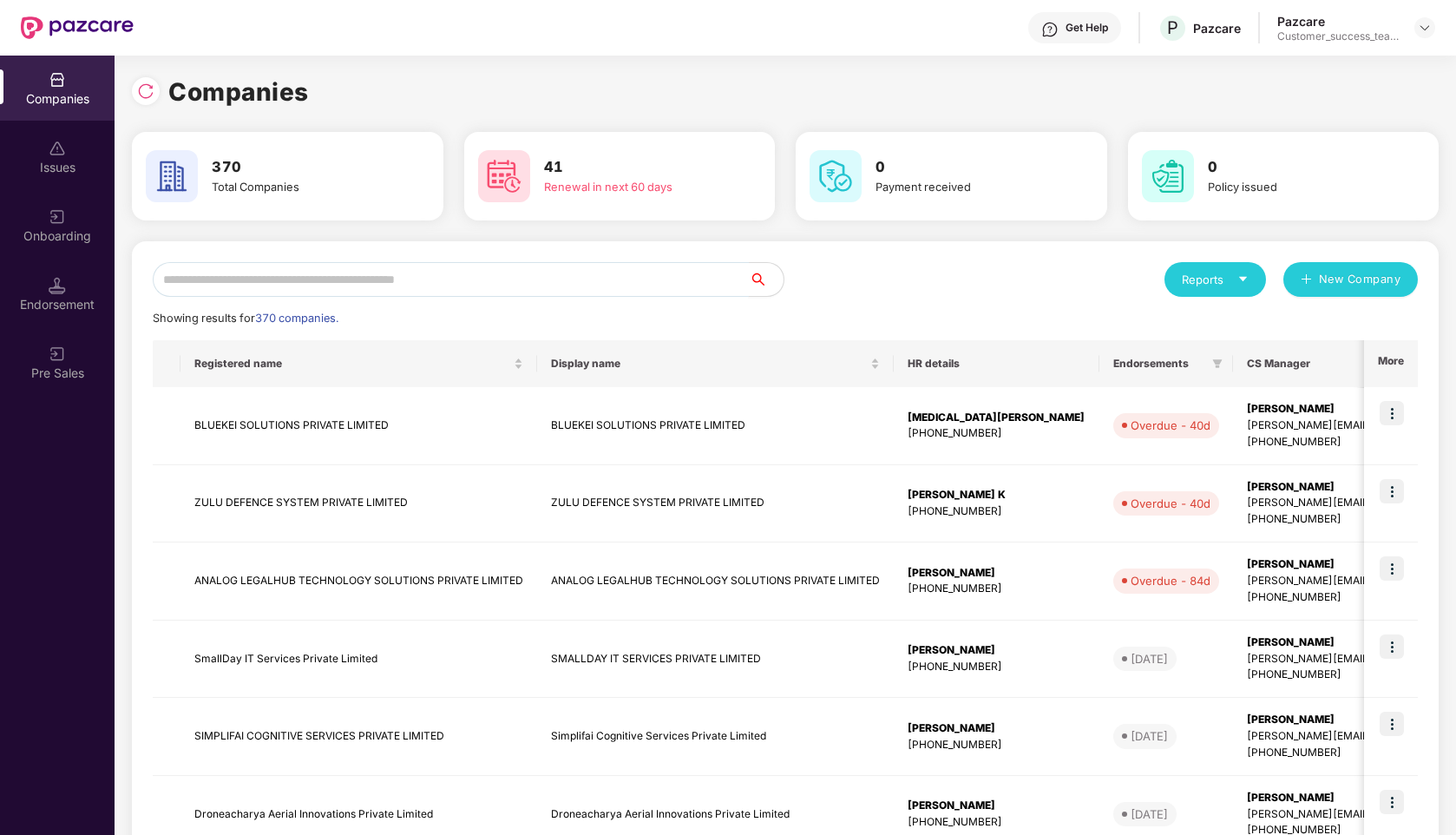
click at [367, 283] on input "text" at bounding box center [451, 279] width 596 height 35
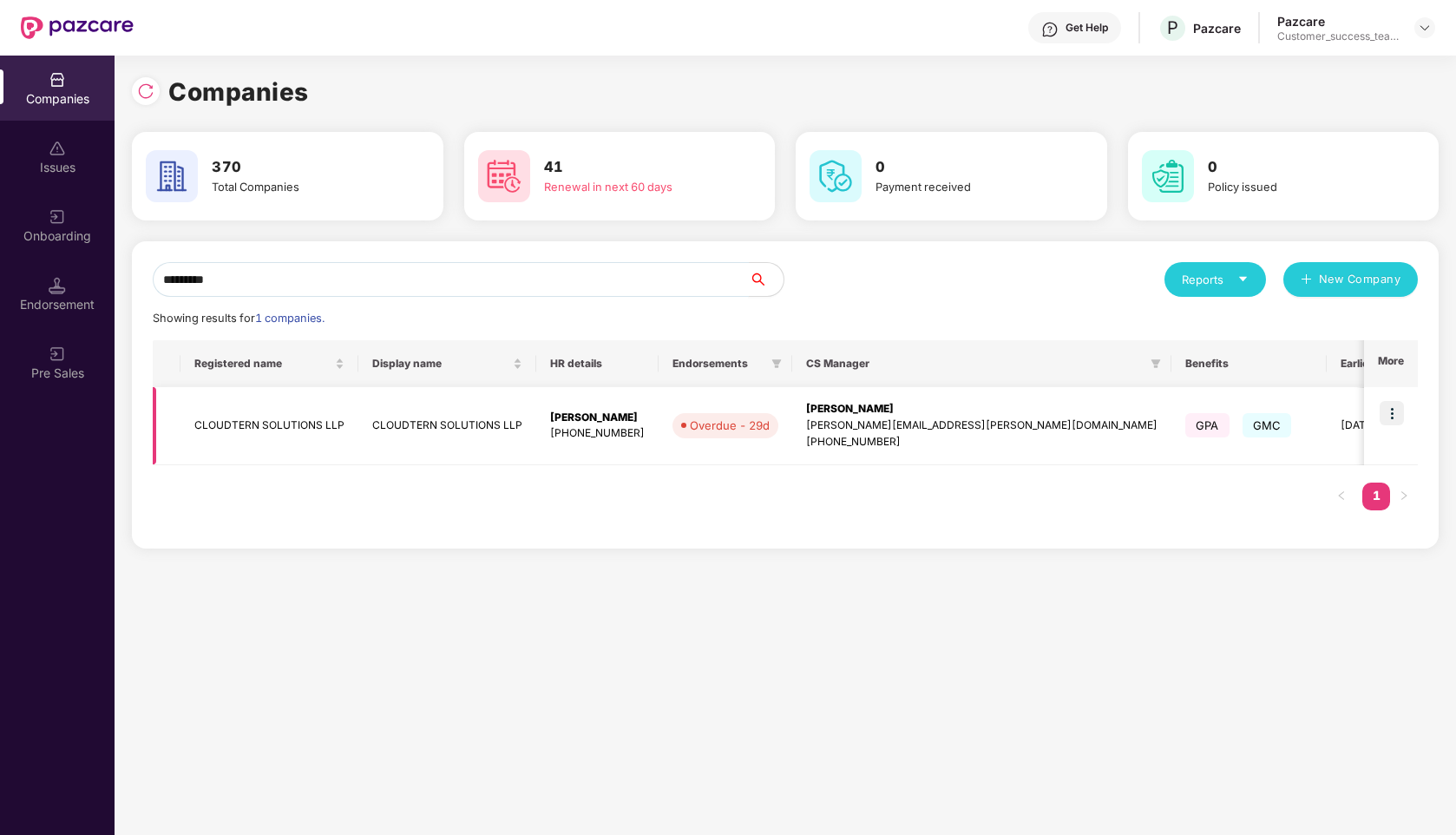
type input "*********"
click at [1398, 418] on img at bounding box center [1392, 413] width 25 height 25
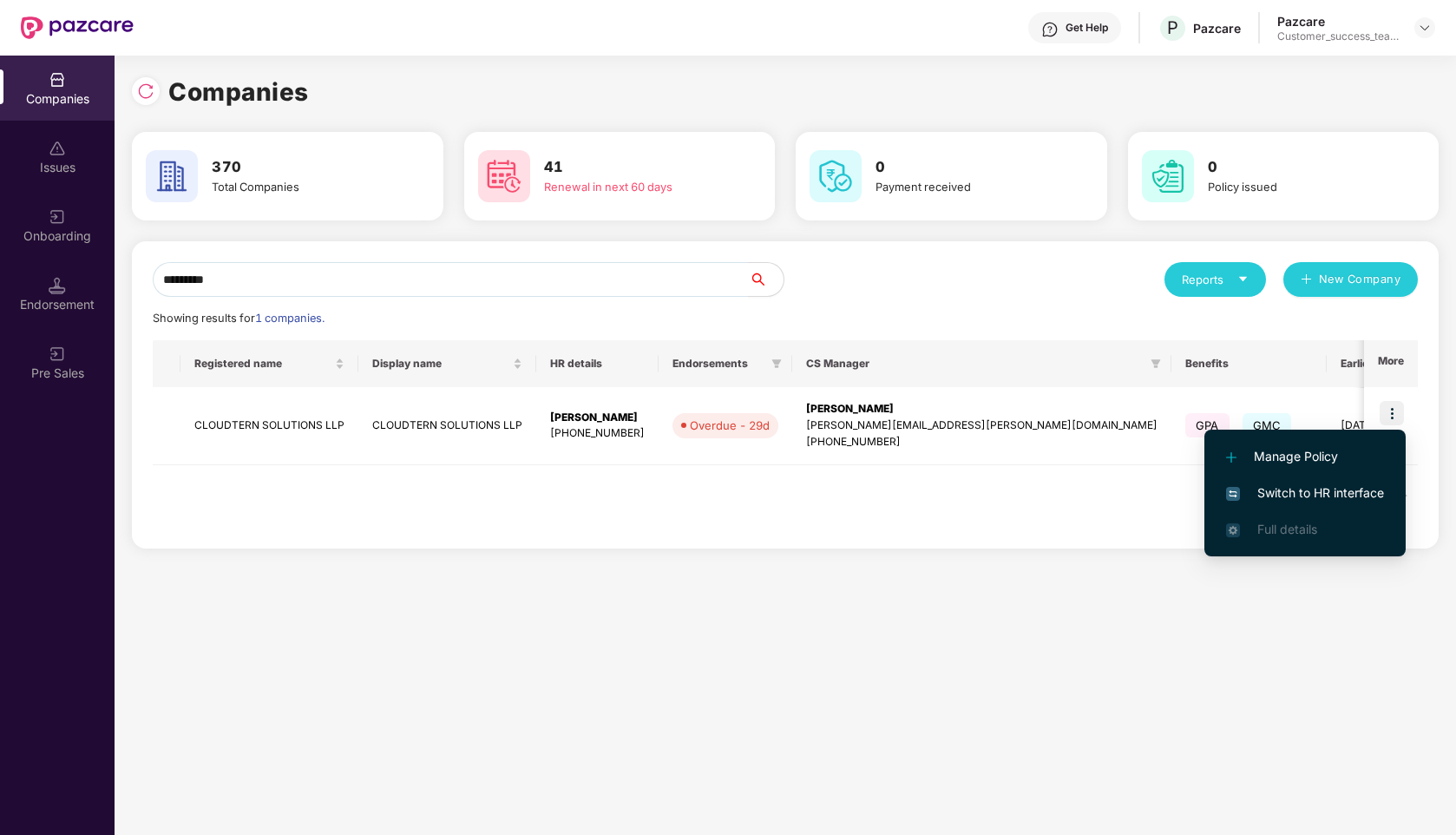
click at [1282, 497] on span "Switch to HR interface" at bounding box center [1305, 492] width 158 height 19
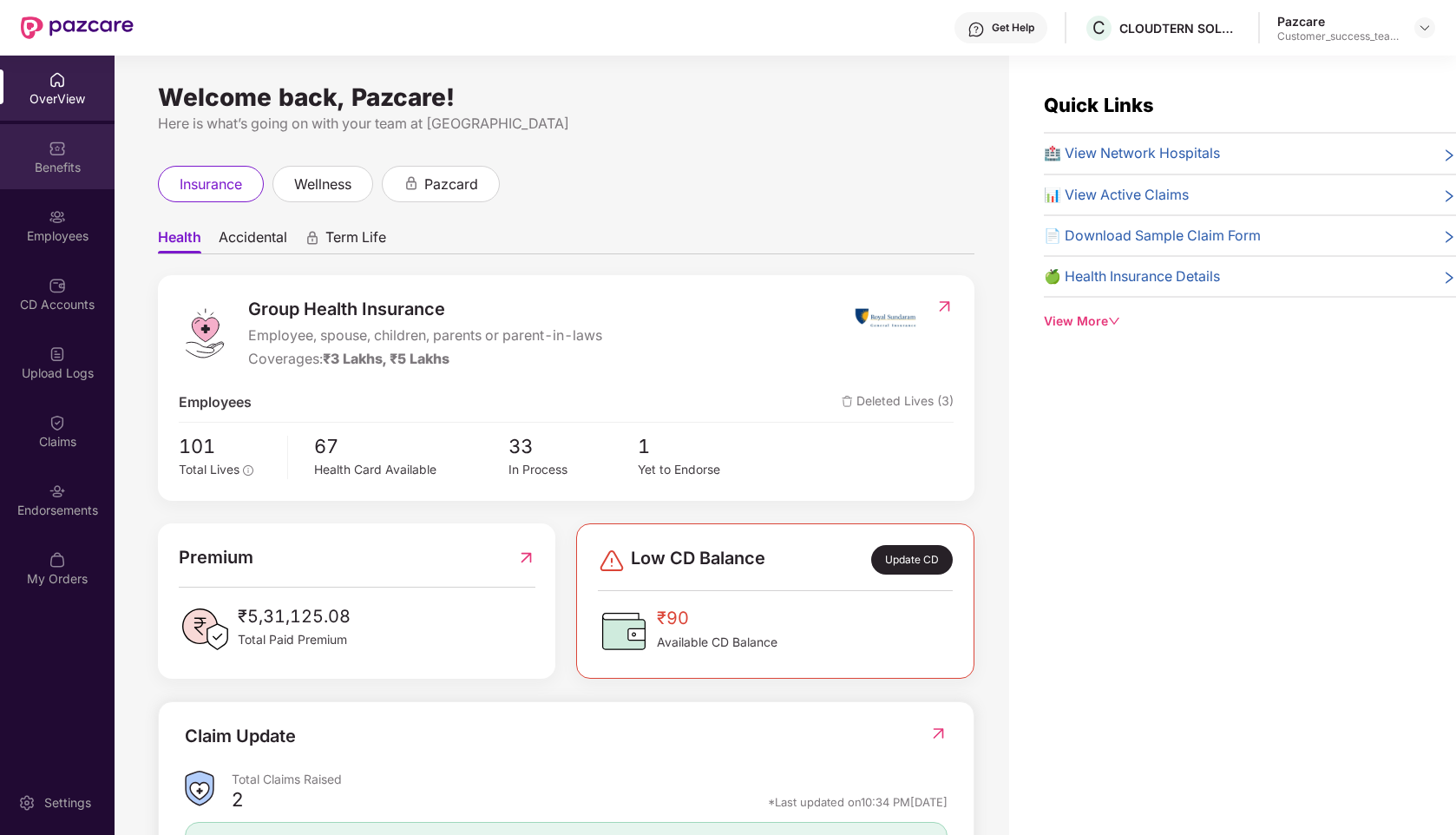
click at [66, 176] on div "Benefits" at bounding box center [57, 157] width 115 height 65
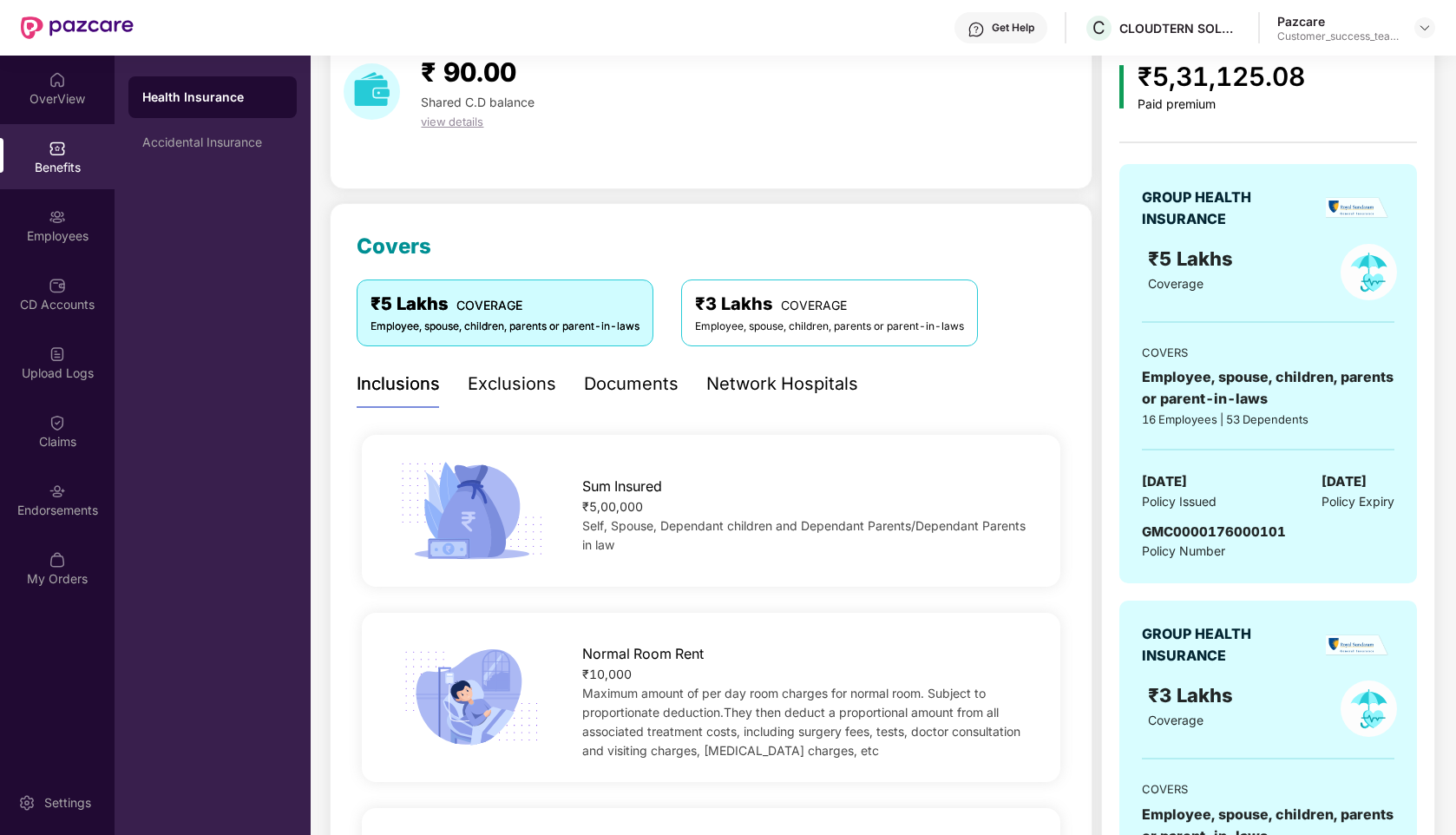
scroll to position [83, 0]
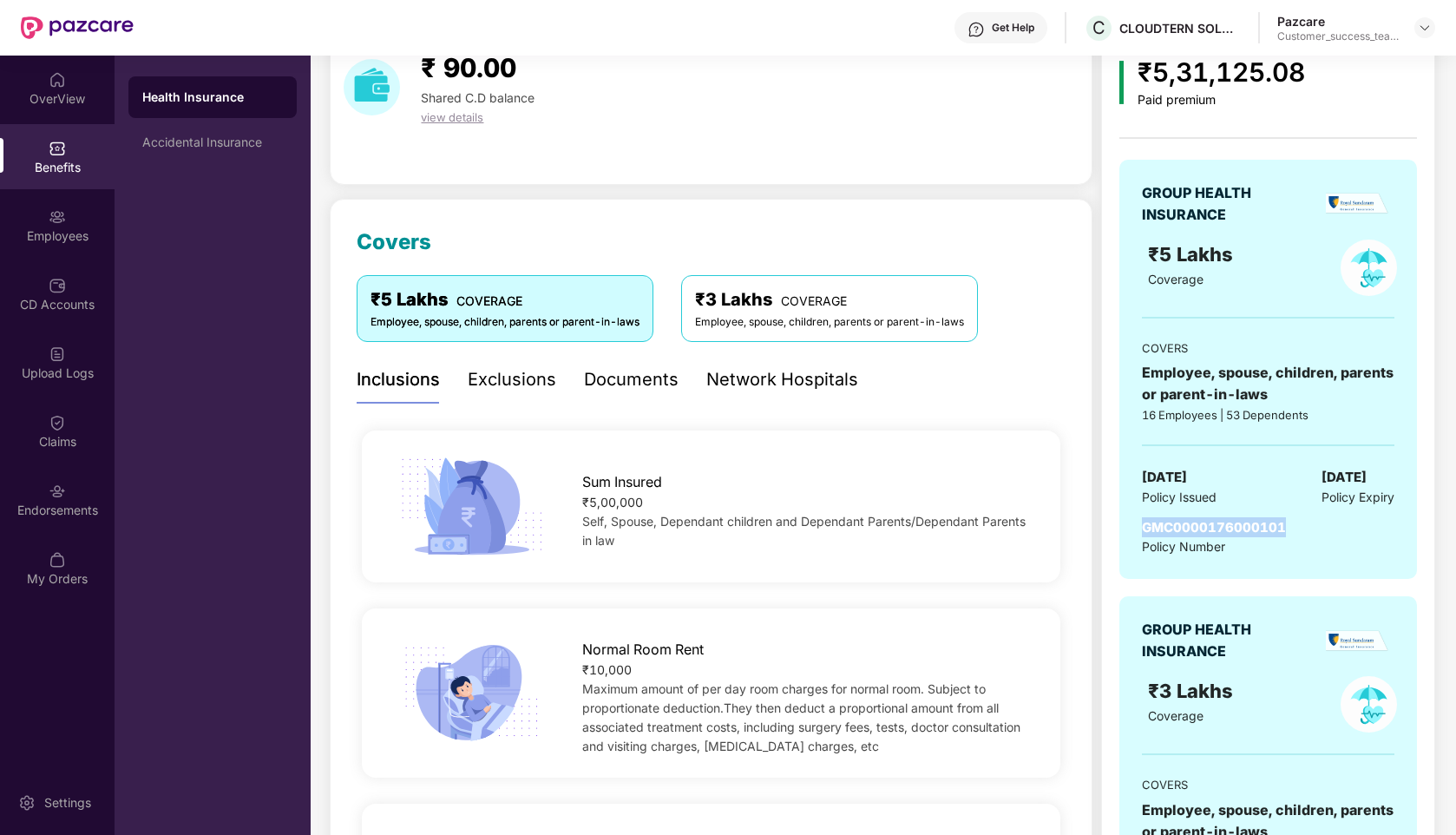
drag, startPoint x: 1301, startPoint y: 524, endPoint x: 1134, endPoint y: 532, distance: 167.2
click at [1134, 532] on div "GROUP HEALTH INSURANCE ₹5 Lakhs Coverage COVERS Employee, spouse, children, par…" at bounding box center [1268, 369] width 297 height 420
copy span "GMC0000176000101"
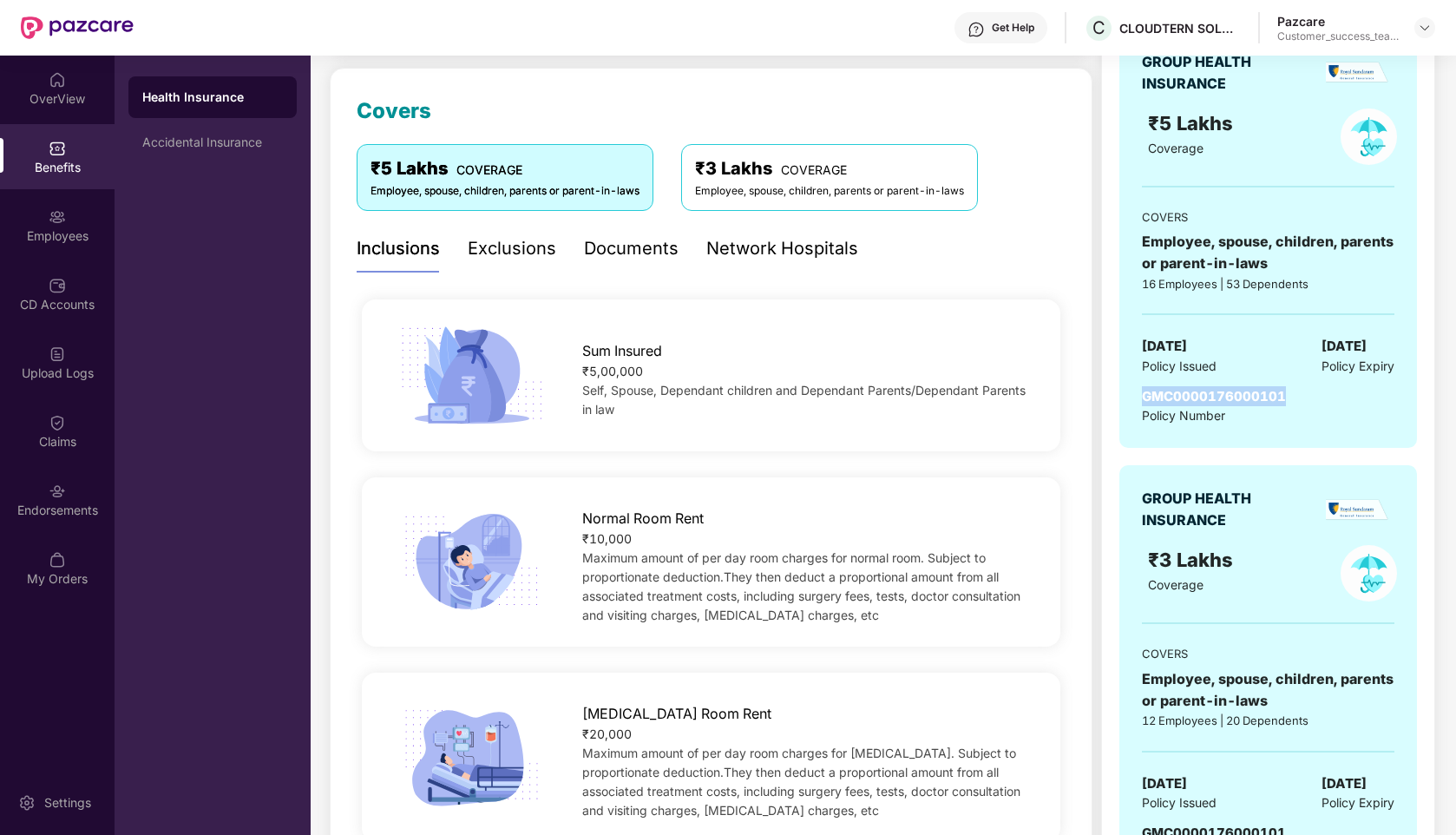
scroll to position [316, 0]
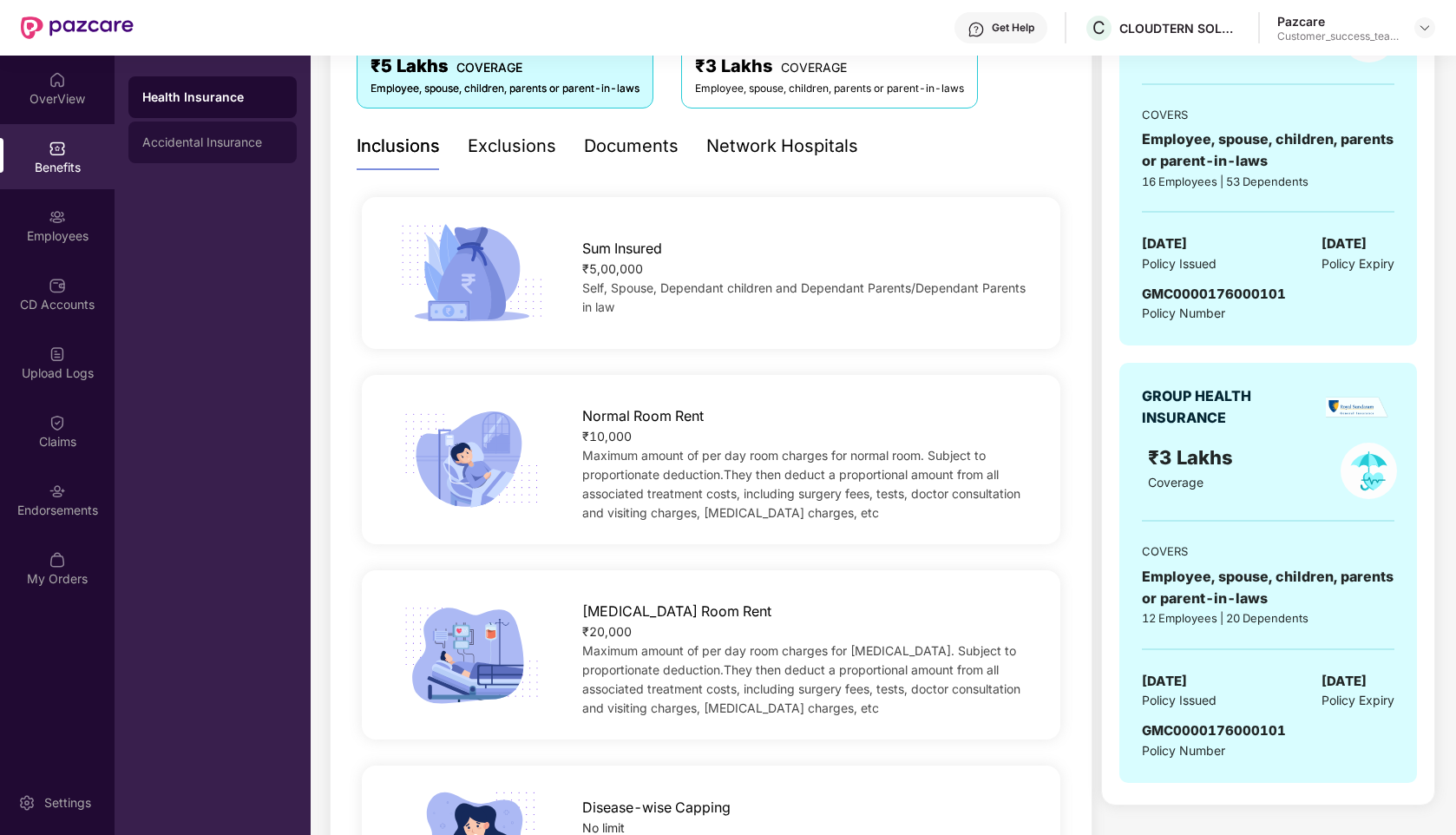
click at [218, 153] on div "Accidental Insurance" at bounding box center [212, 142] width 168 height 42
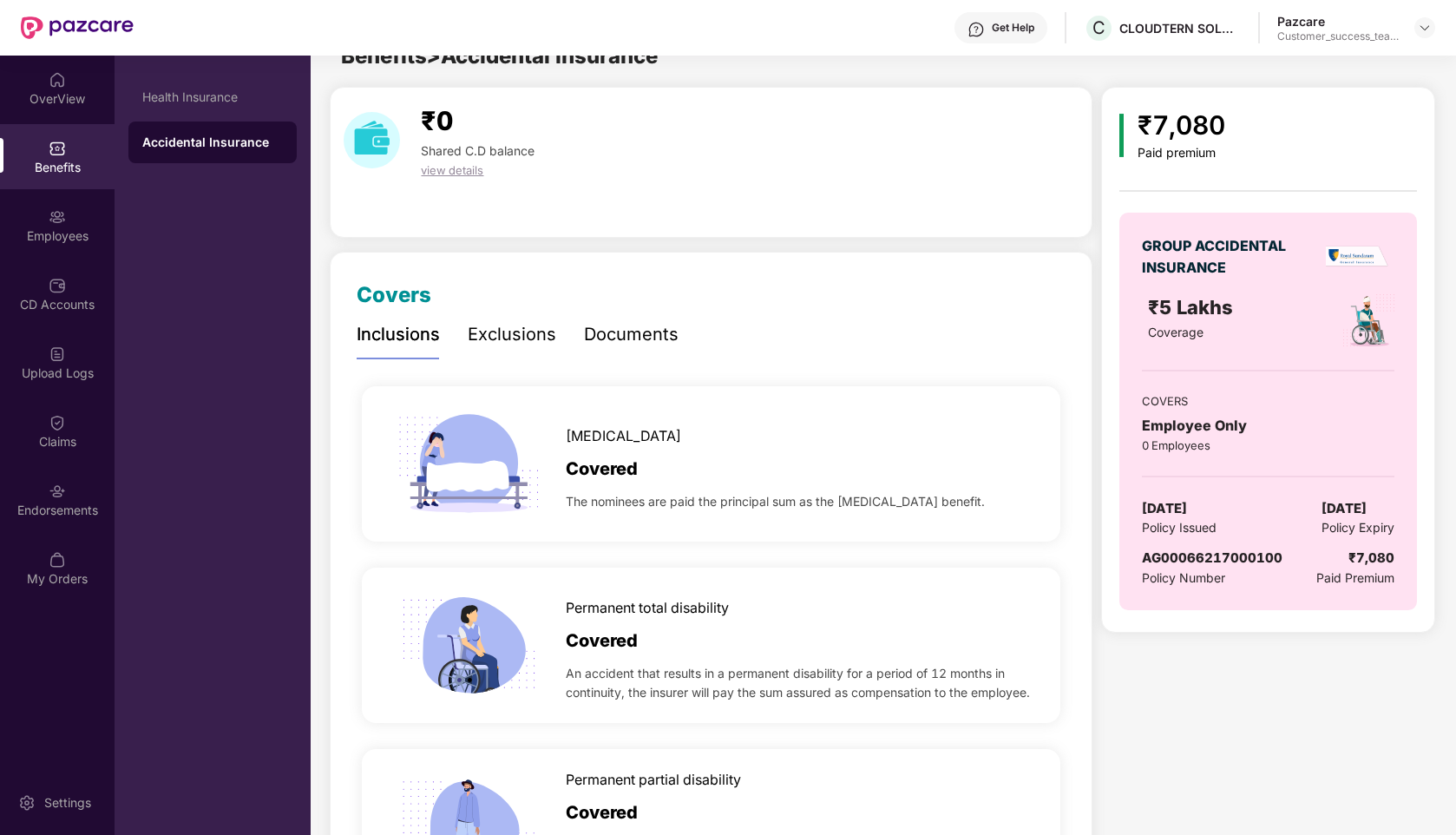
scroll to position [0, 0]
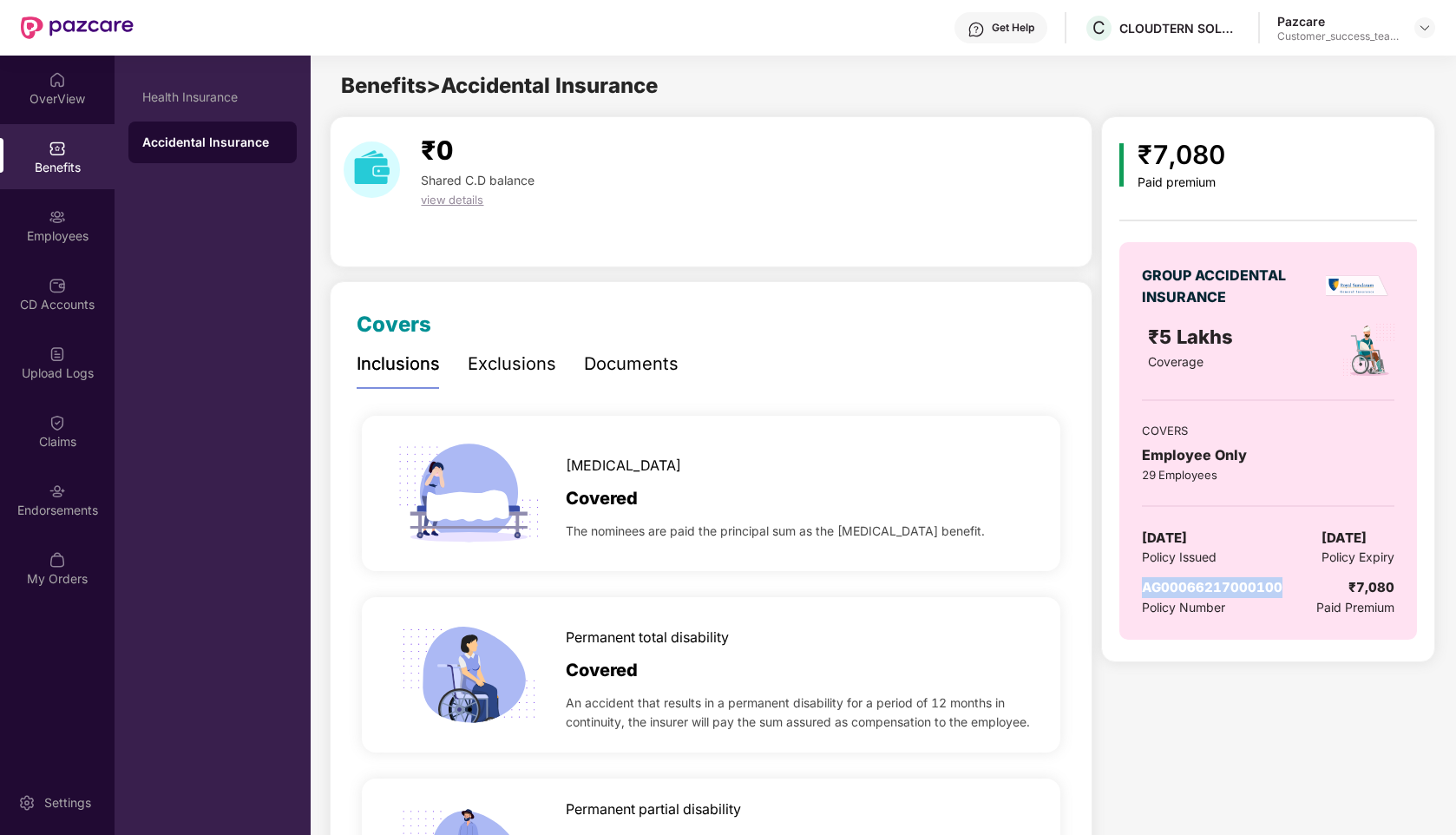
drag, startPoint x: 1291, startPoint y: 590, endPoint x: 1139, endPoint y: 586, distance: 152.1
click at [1139, 586] on div "GROUP ACCIDENTAL INSURANCE ₹5 Lakhs Coverage COVERS Employee Only 29 Employees …" at bounding box center [1268, 440] width 297 height 398
copy span "AG00066217000100"
